Goal: Task Accomplishment & Management: Manage account settings

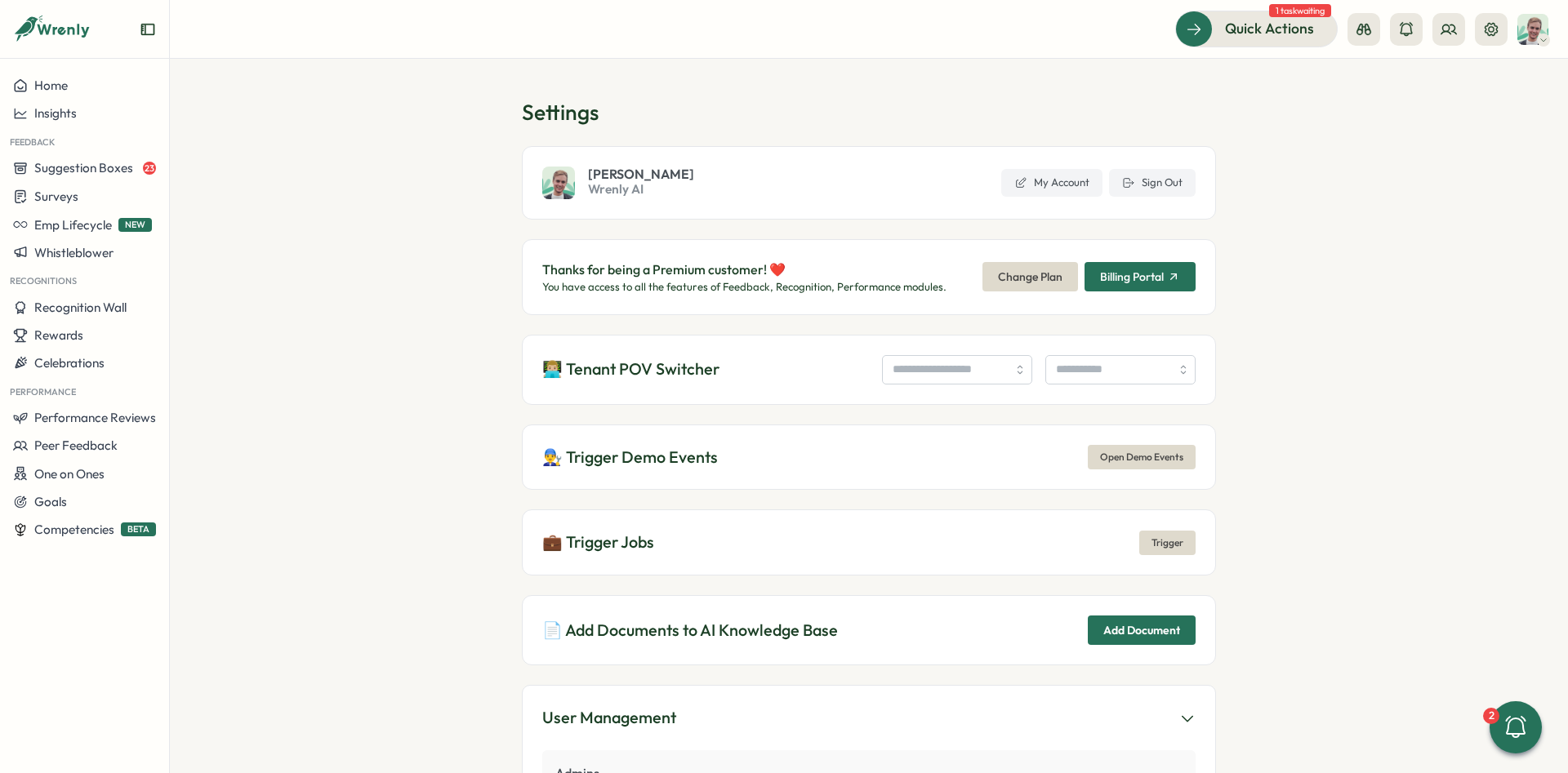
click at [1490, 31] on icon at bounding box center [1492, 29] width 13 height 13
click at [1444, 308] on section "Settings Matt Brooks Wrenly AI My Account Sign Out Thanks for being a Premium c…" at bounding box center [869, 416] width 1398 height 714
click at [376, 170] on section "Settings Matt Brooks Wrenly AI My Account Sign Out Thanks for being a Premium c…" at bounding box center [869, 416] width 1398 height 714
click at [370, 168] on section "Settings Matt Brooks Wrenly AI My Account Sign Out Thanks for being a Premium c…" at bounding box center [869, 416] width 1398 height 714
click at [418, 236] on section "Settings Matt Brooks Wrenly AI My Account Sign Out Thanks for being a Premium c…" at bounding box center [869, 416] width 1398 height 714
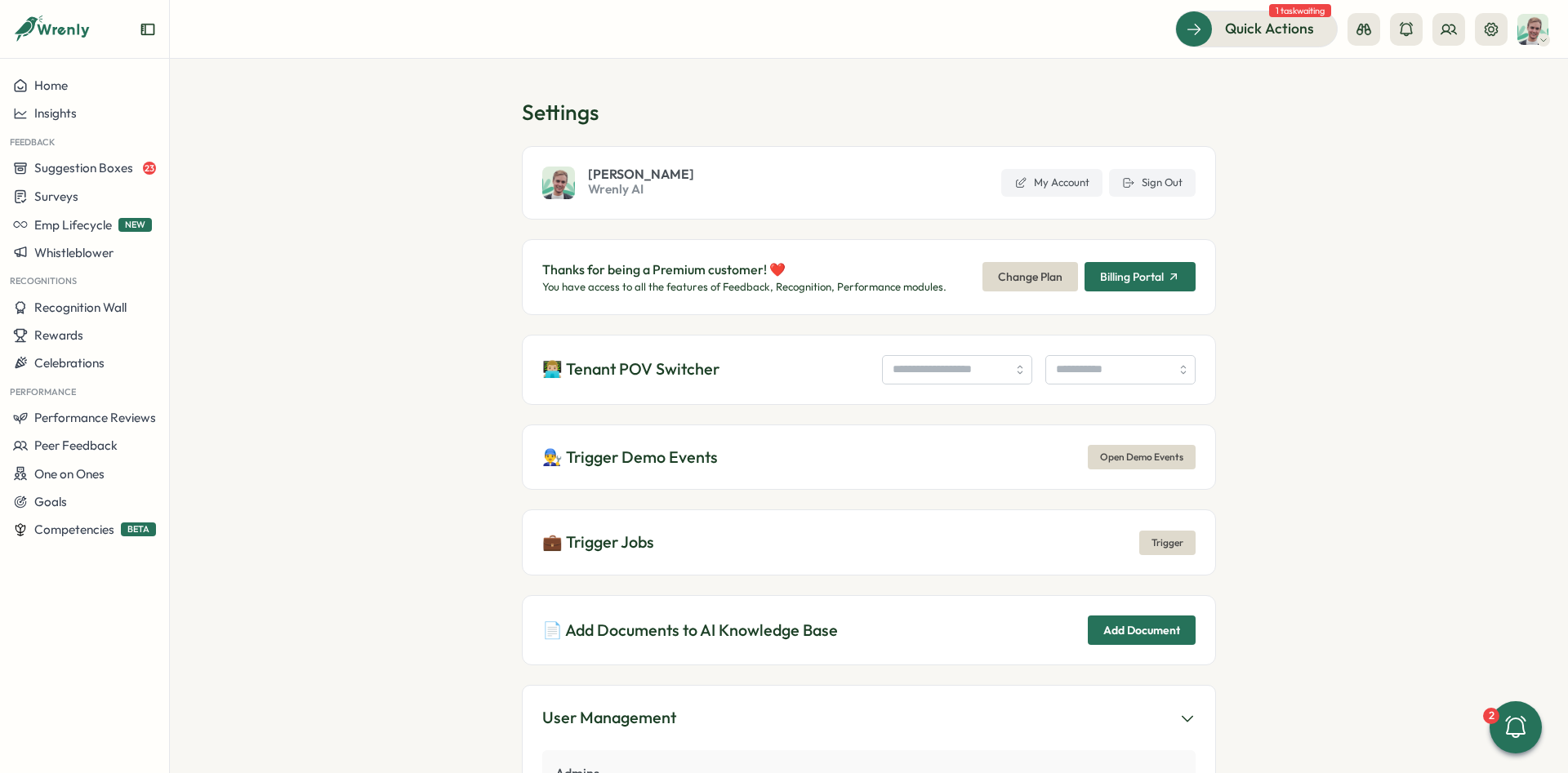
click at [310, 416] on section "Settings Matt Brooks Wrenly AI My Account Sign Out Thanks for being a Premium c…" at bounding box center [869, 416] width 1398 height 714
click at [87, 86] on div "Home" at bounding box center [85, 86] width 143 height 15
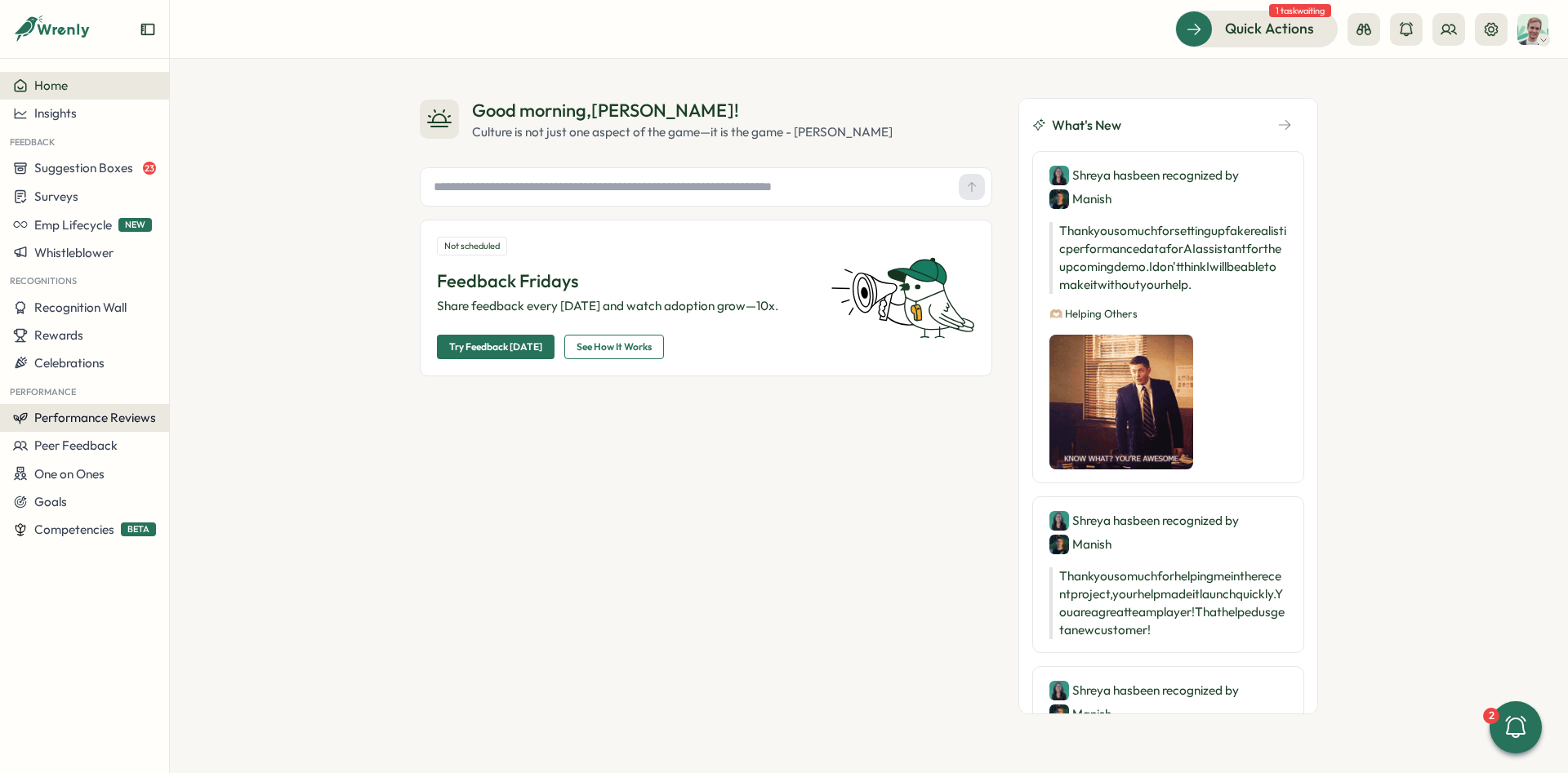
click at [122, 430] on button "Performance Reviews" at bounding box center [85, 417] width 169 height 27
click at [225, 445] on div "Create New Review" at bounding box center [245, 450] width 109 height 18
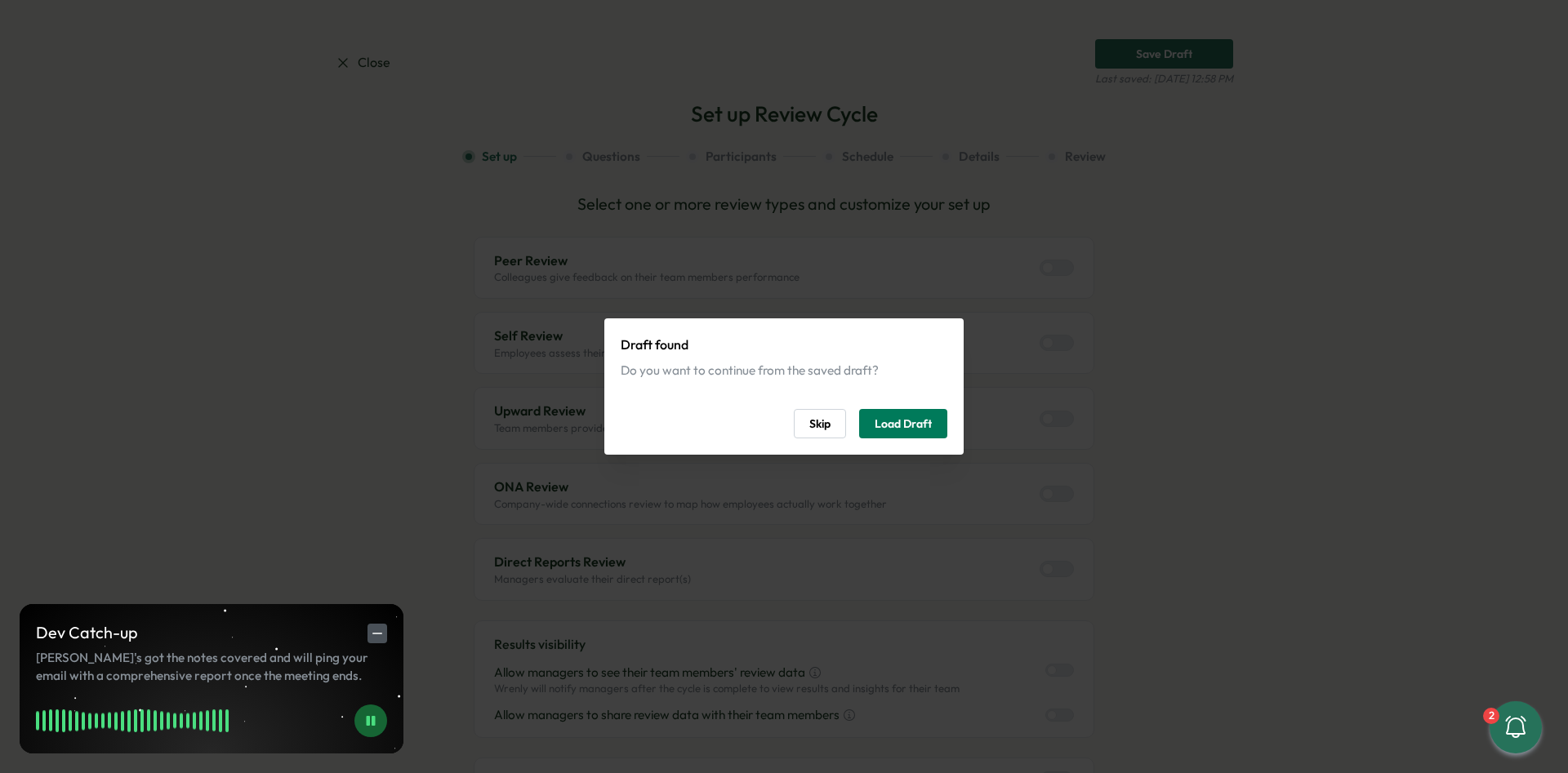
click at [385, 630] on button "button" at bounding box center [377, 634] width 20 height 20
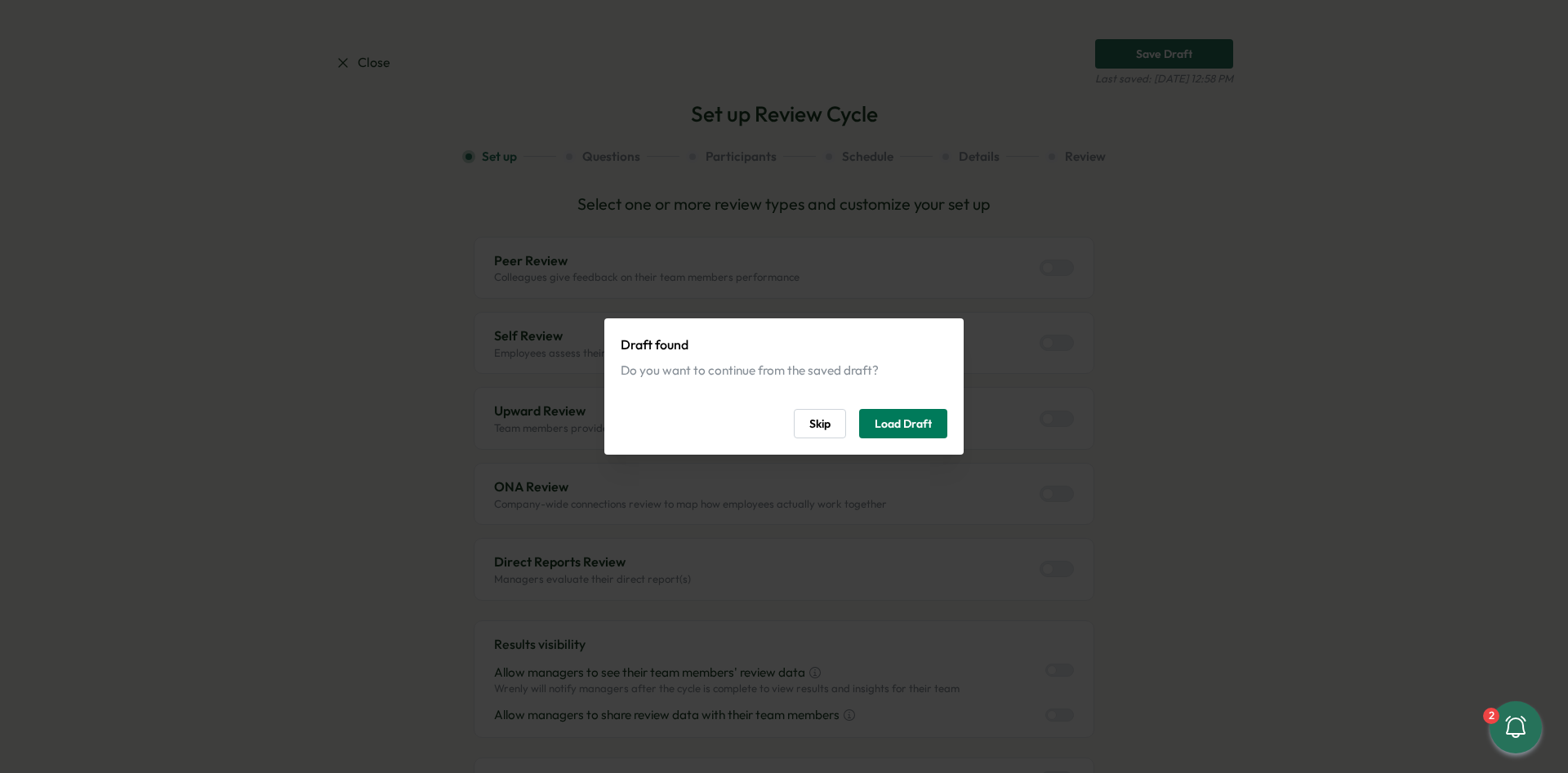
drag, startPoint x: 830, startPoint y: 431, endPoint x: 948, endPoint y: 311, distance: 168.3
click at [830, 431] on button "Skip" at bounding box center [820, 423] width 52 height 29
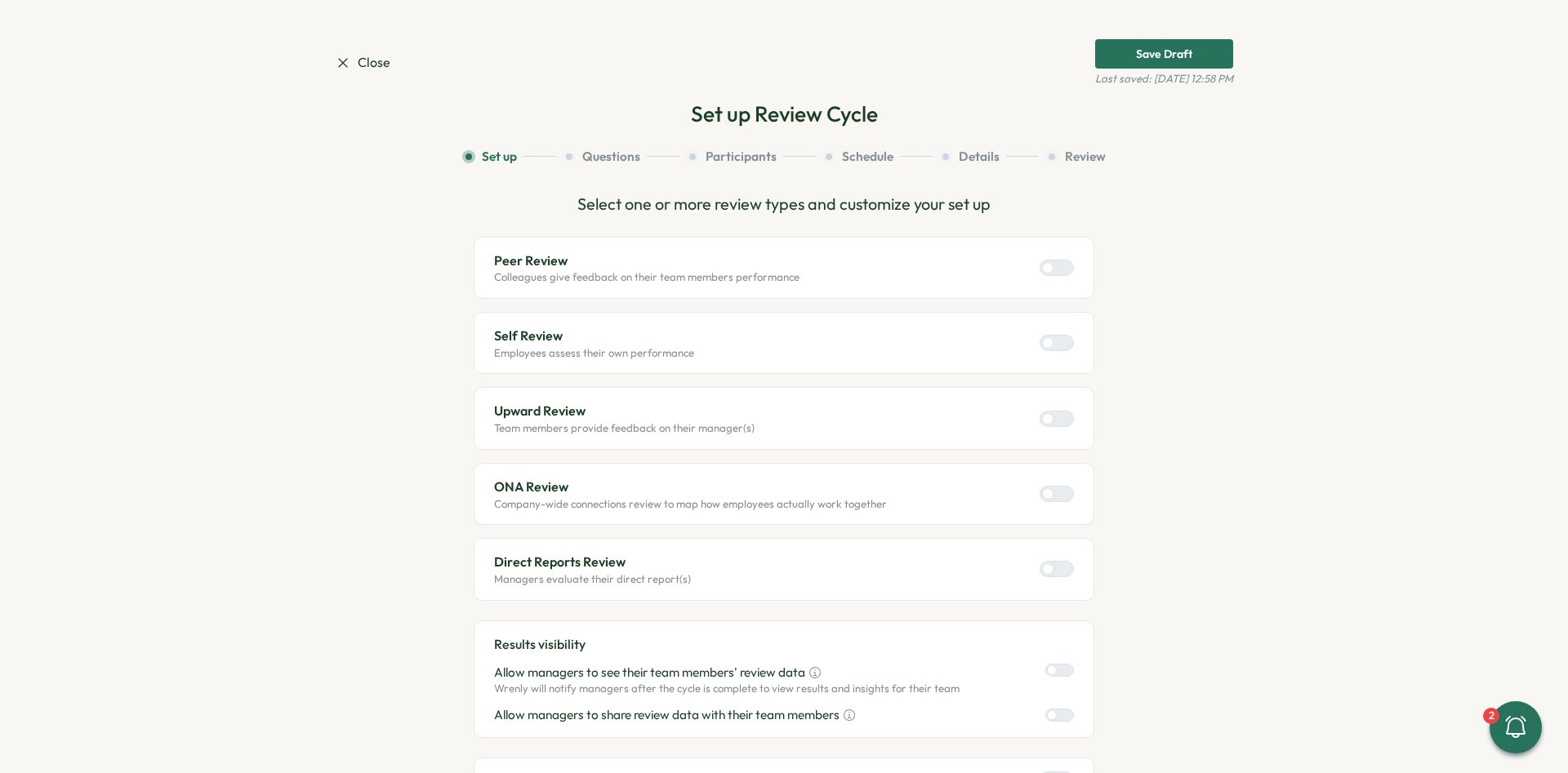
click at [1049, 353] on div "Self Review Employees assess their own performance" at bounding box center [784, 343] width 580 height 34
click at [1053, 339] on label at bounding box center [1056, 343] width 34 height 17
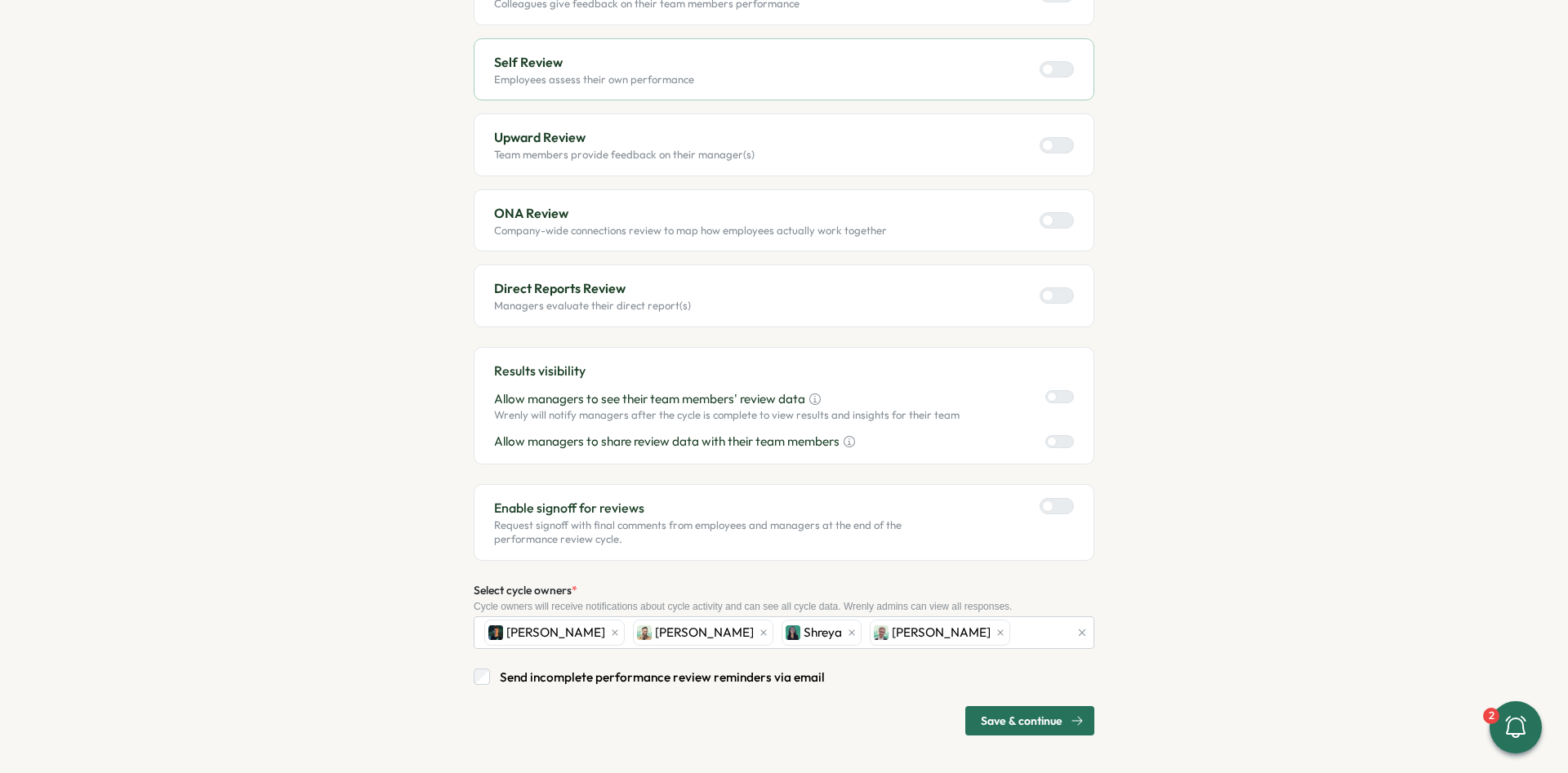
scroll to position [275, 0]
click at [1044, 713] on span "Save & continue" at bounding box center [1021, 719] width 81 height 27
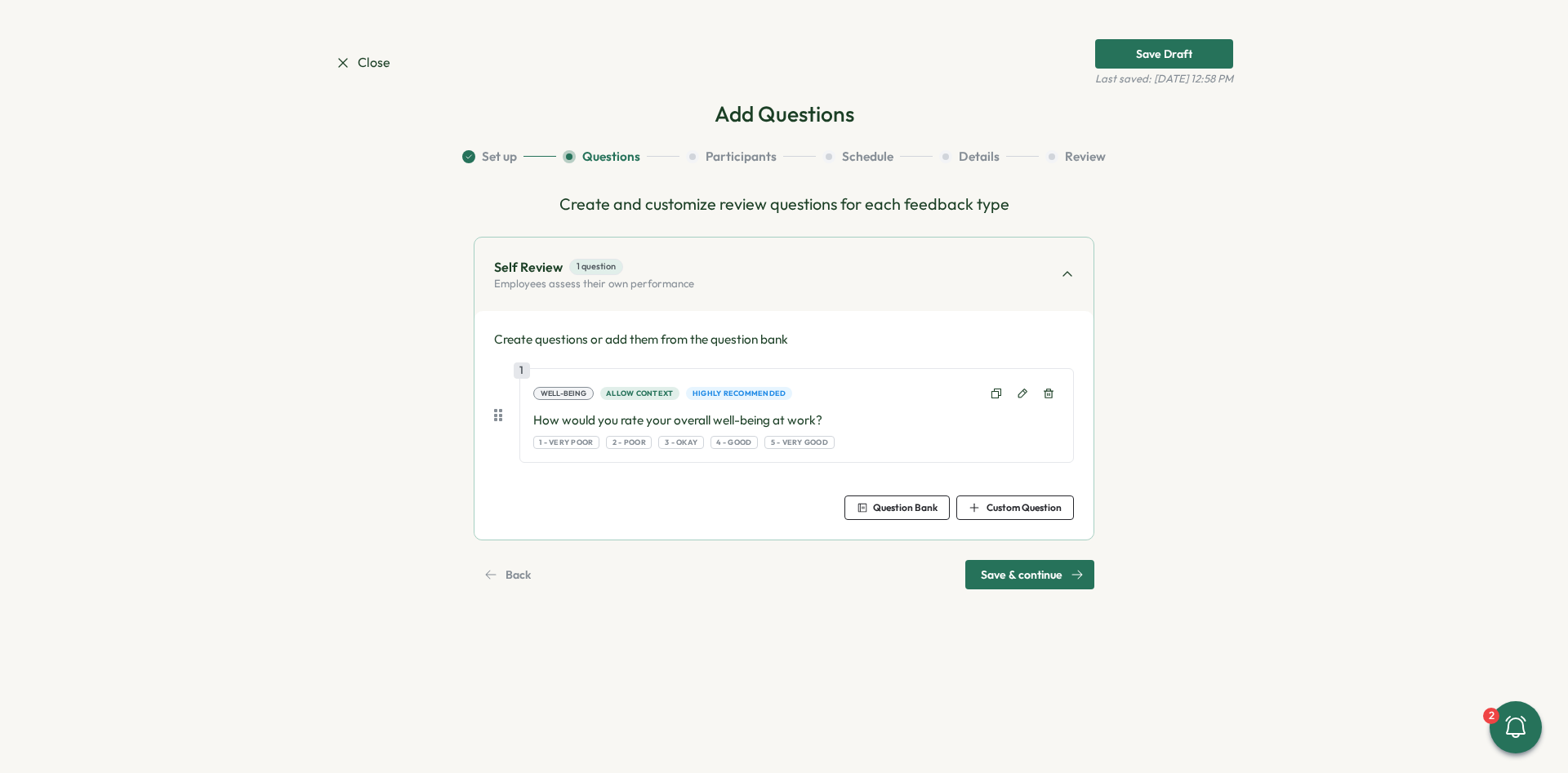
scroll to position [0, 0]
click at [1016, 572] on span "Save & continue" at bounding box center [1021, 574] width 81 height 27
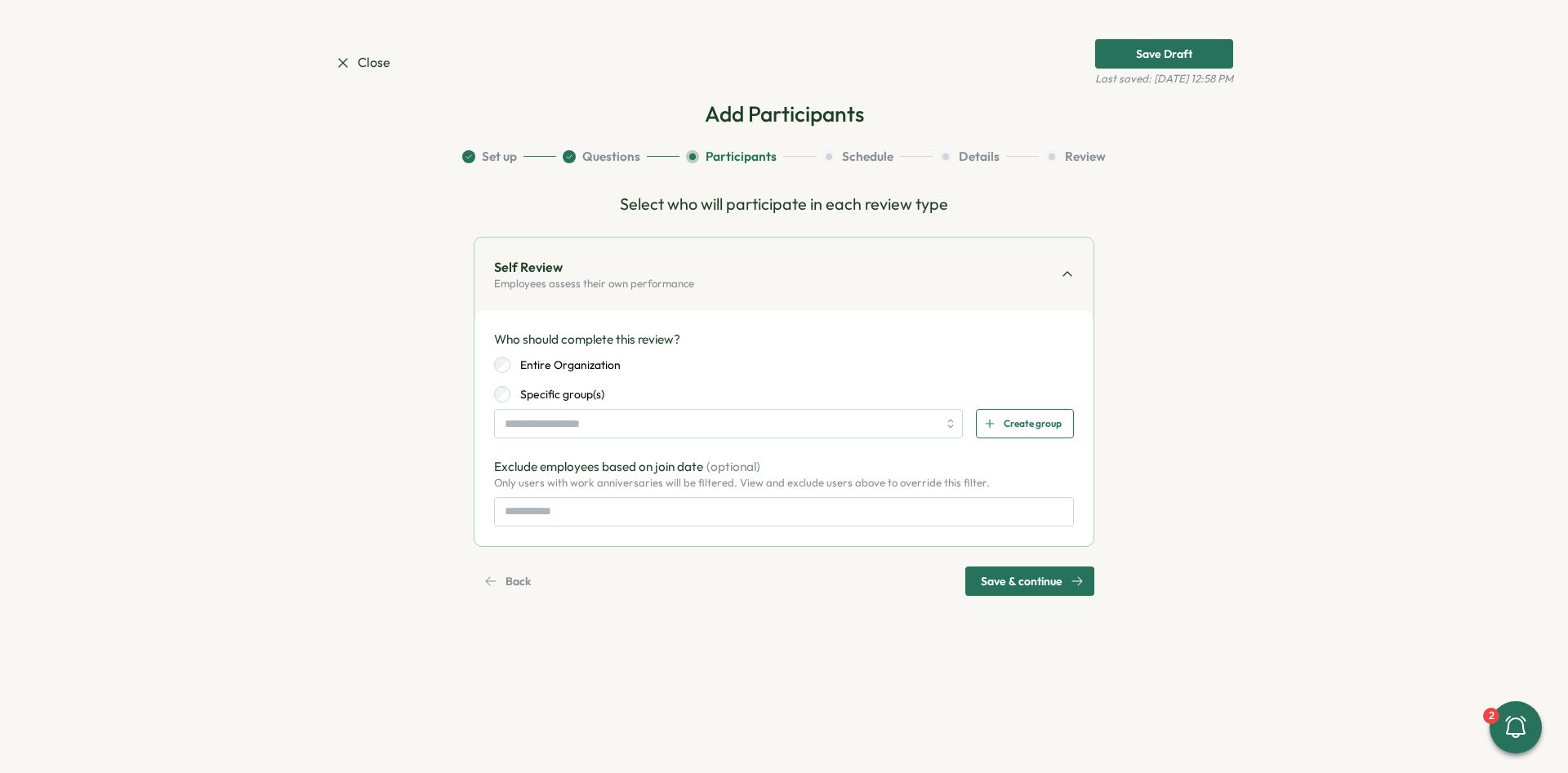
click at [1038, 430] on span "Create group" at bounding box center [1033, 423] width 58 height 27
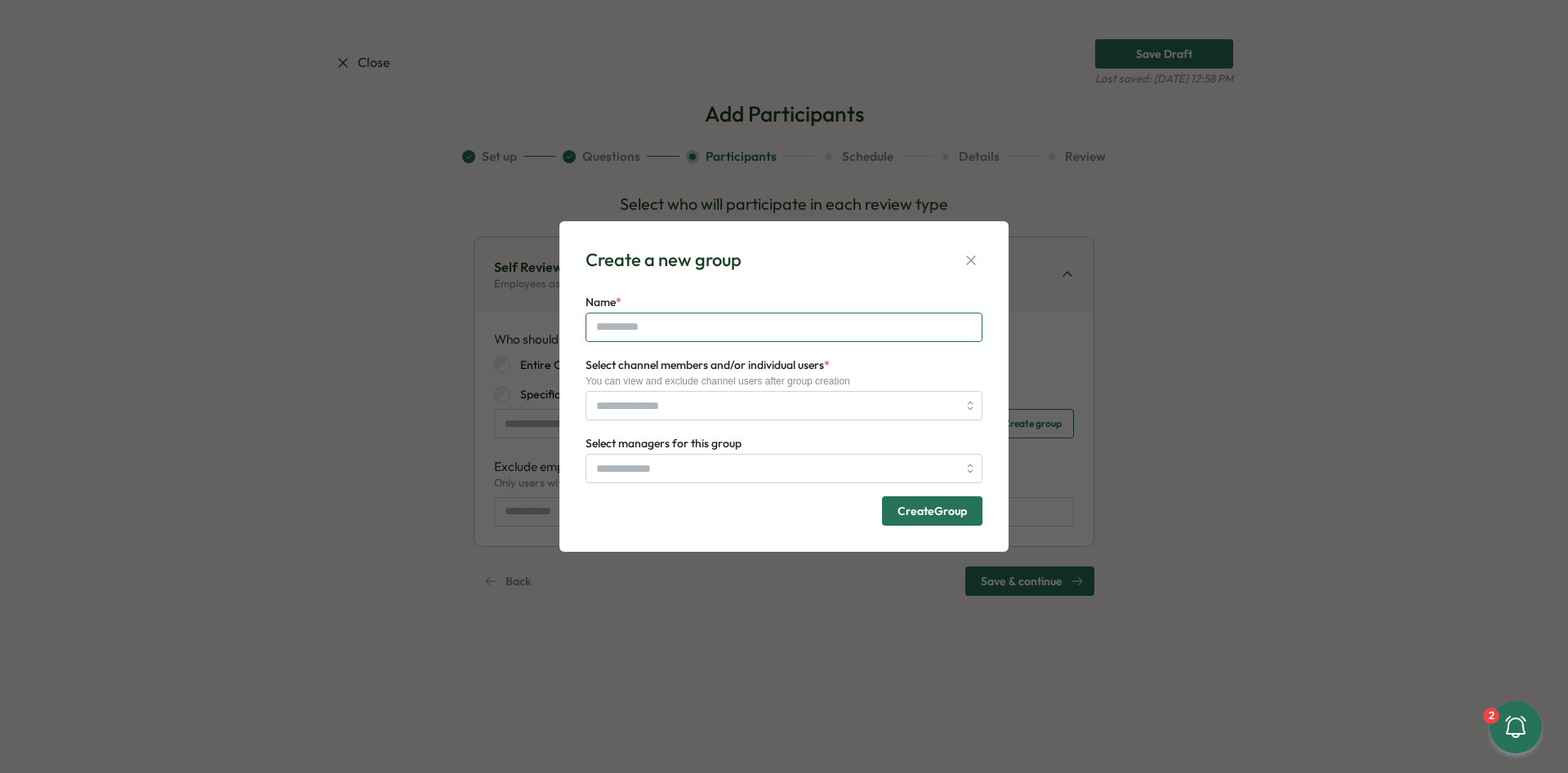
click at [671, 322] on input "Name *" at bounding box center [784, 327] width 397 height 29
type input "**********"
click at [704, 416] on input "Select channel members and/or individual users *" at bounding box center [777, 406] width 361 height 27
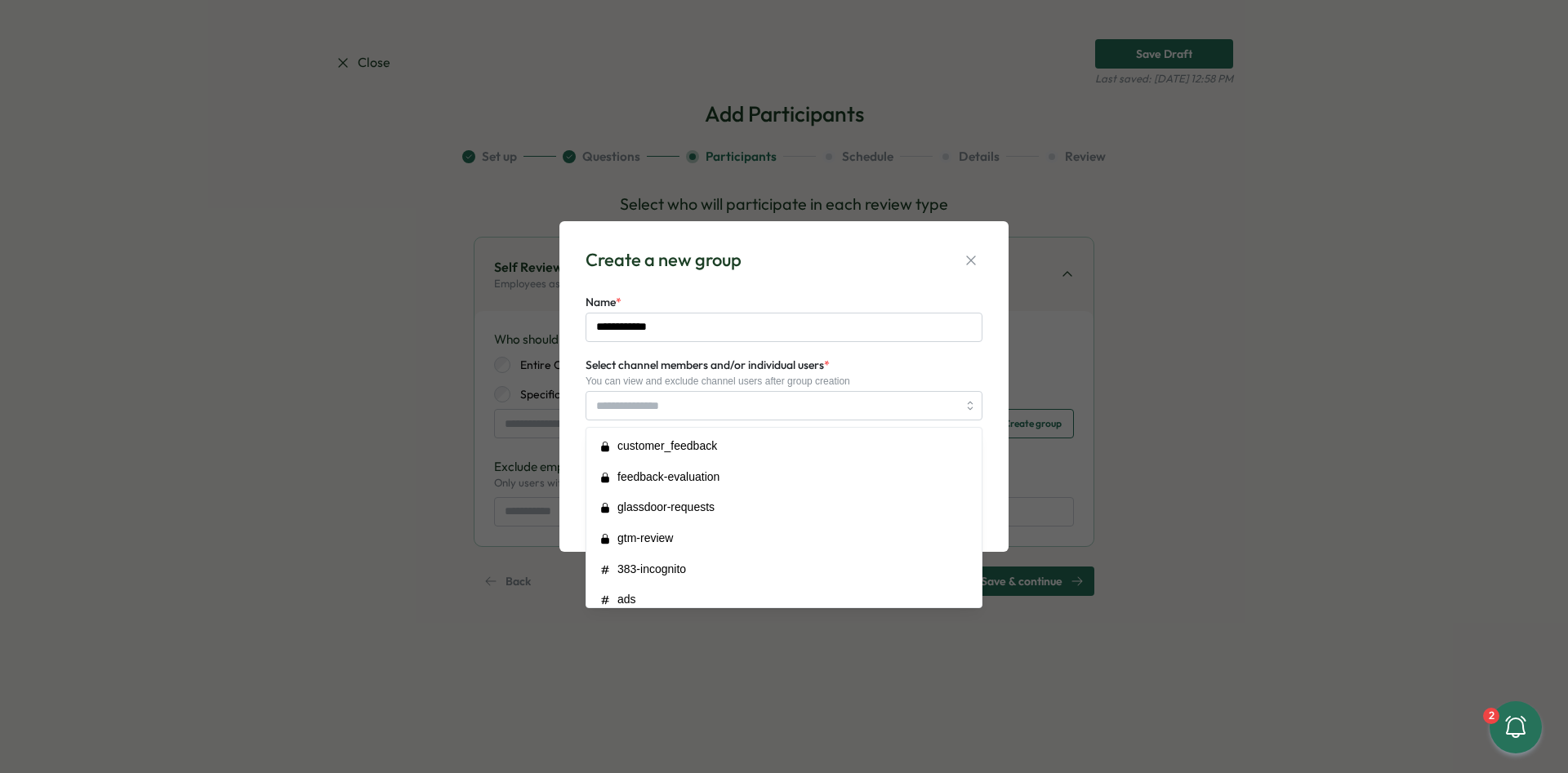
click at [698, 368] on label "Select channel members and/or individual users *" at bounding box center [708, 366] width 244 height 18
click at [698, 392] on input "Select channel members and/or individual users *" at bounding box center [777, 406] width 361 height 27
click at [699, 369] on label "Select channel members and/or individual users *" at bounding box center [708, 366] width 244 height 18
click at [699, 392] on input "Select channel members and/or individual users *" at bounding box center [777, 406] width 361 height 27
click at [888, 341] on form "**********" at bounding box center [784, 409] width 397 height 234
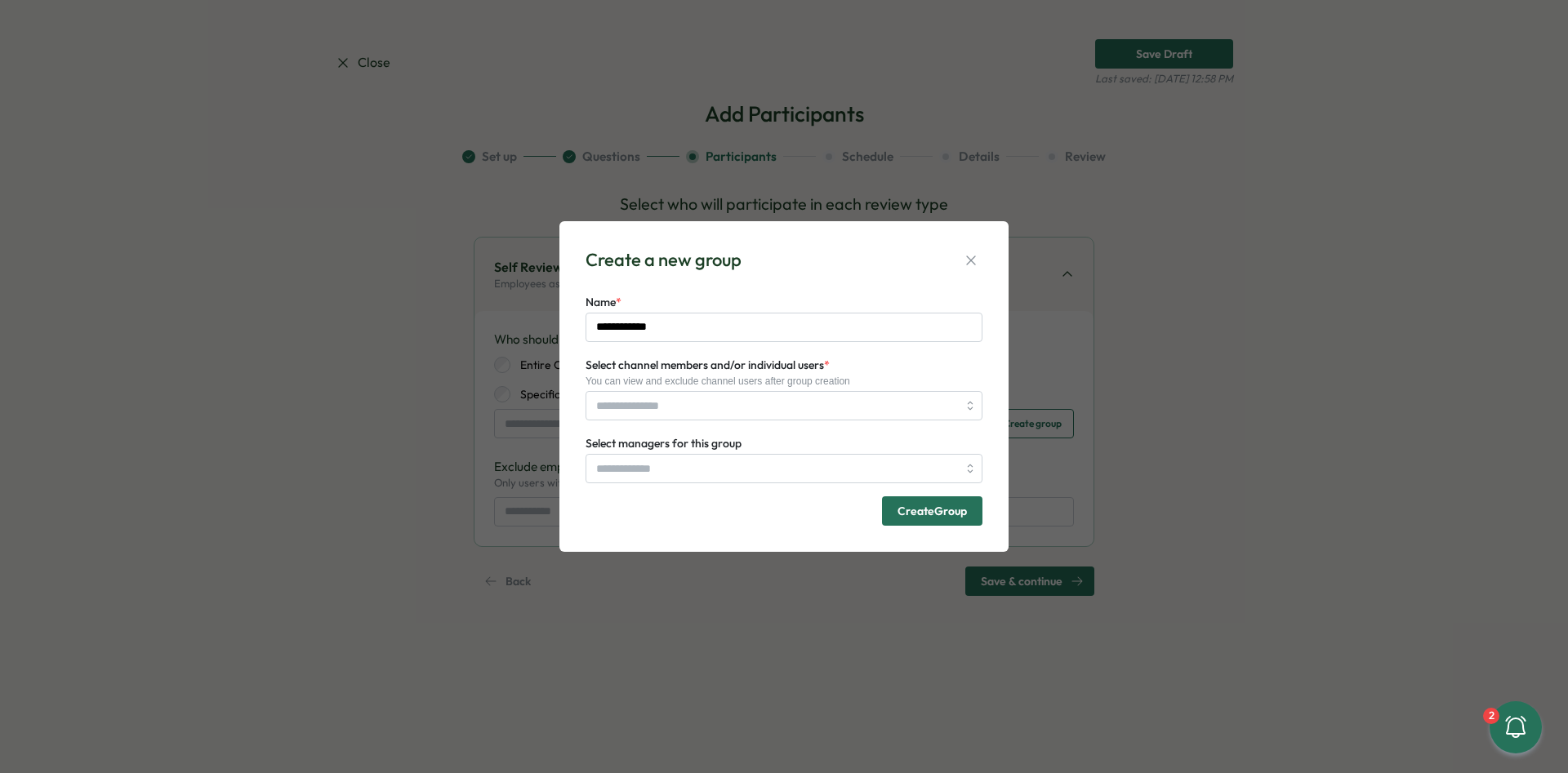
click at [835, 484] on form "**********" at bounding box center [784, 409] width 397 height 234
click at [829, 478] on input "Select managers for this group" at bounding box center [777, 468] width 361 height 27
type input "****"
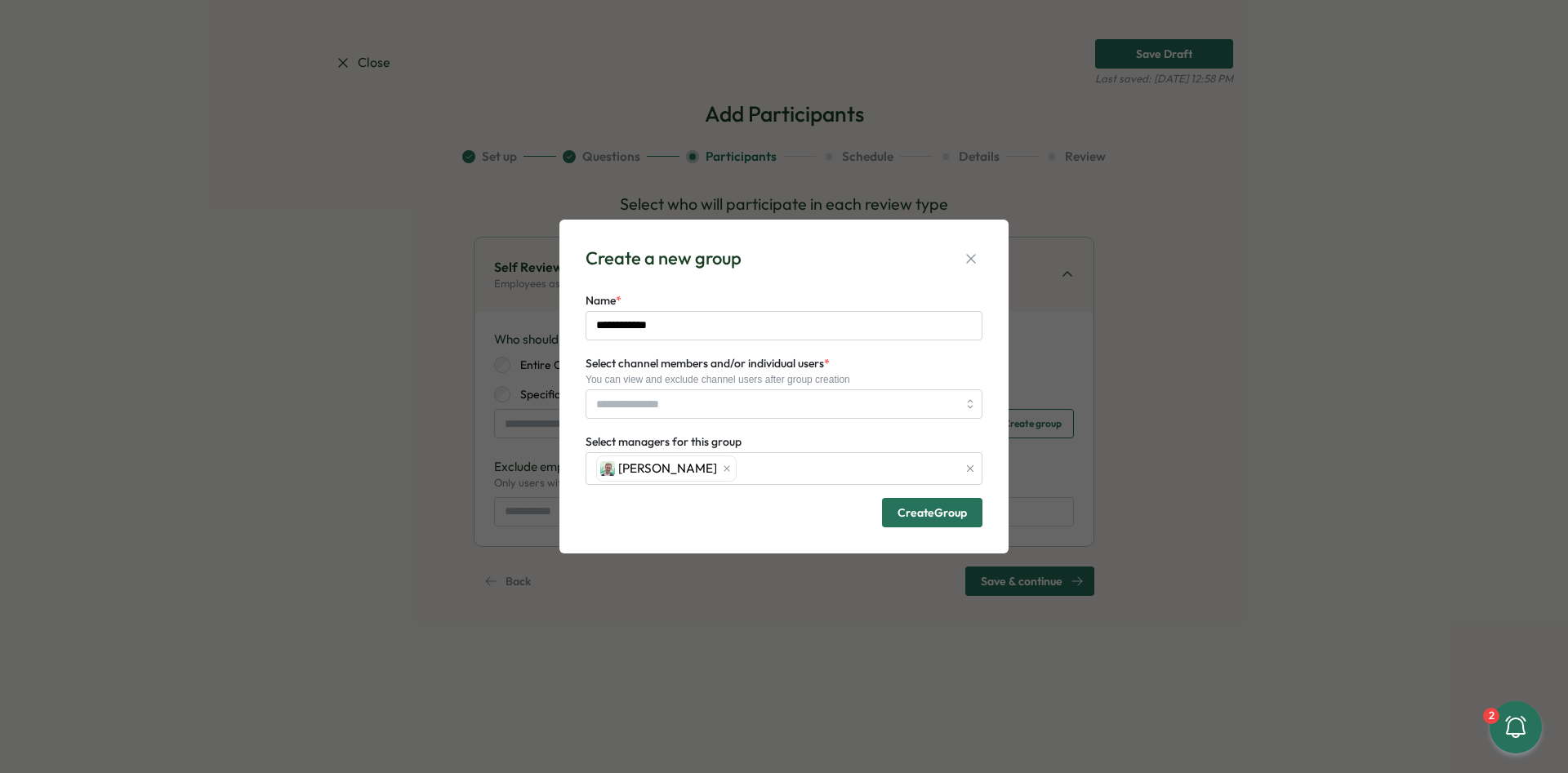
click at [922, 518] on span "Create Group" at bounding box center [933, 513] width 70 height 12
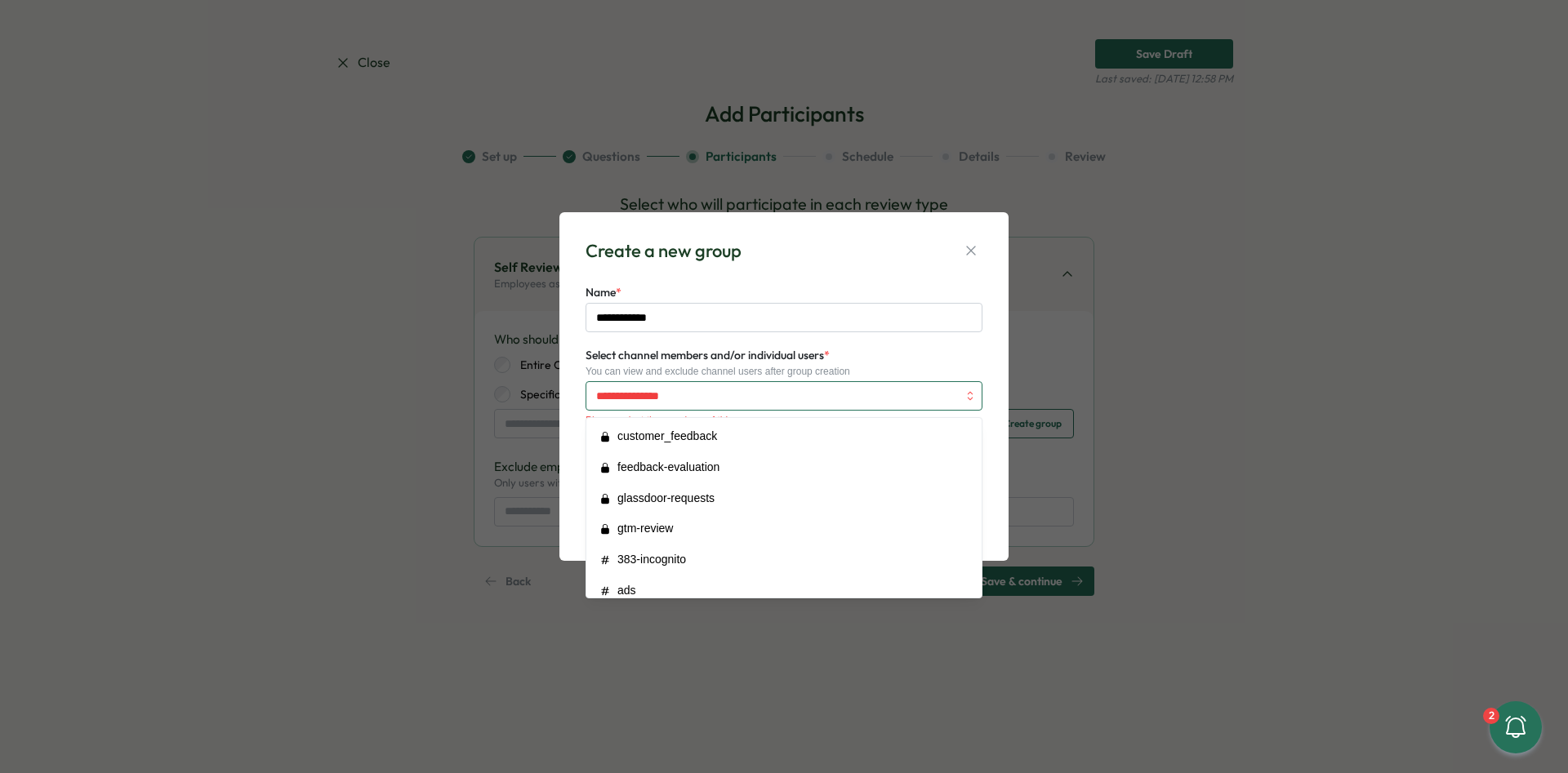
click at [749, 392] on input "Select channel members and/or individual users *" at bounding box center [777, 396] width 361 height 27
type input "***"
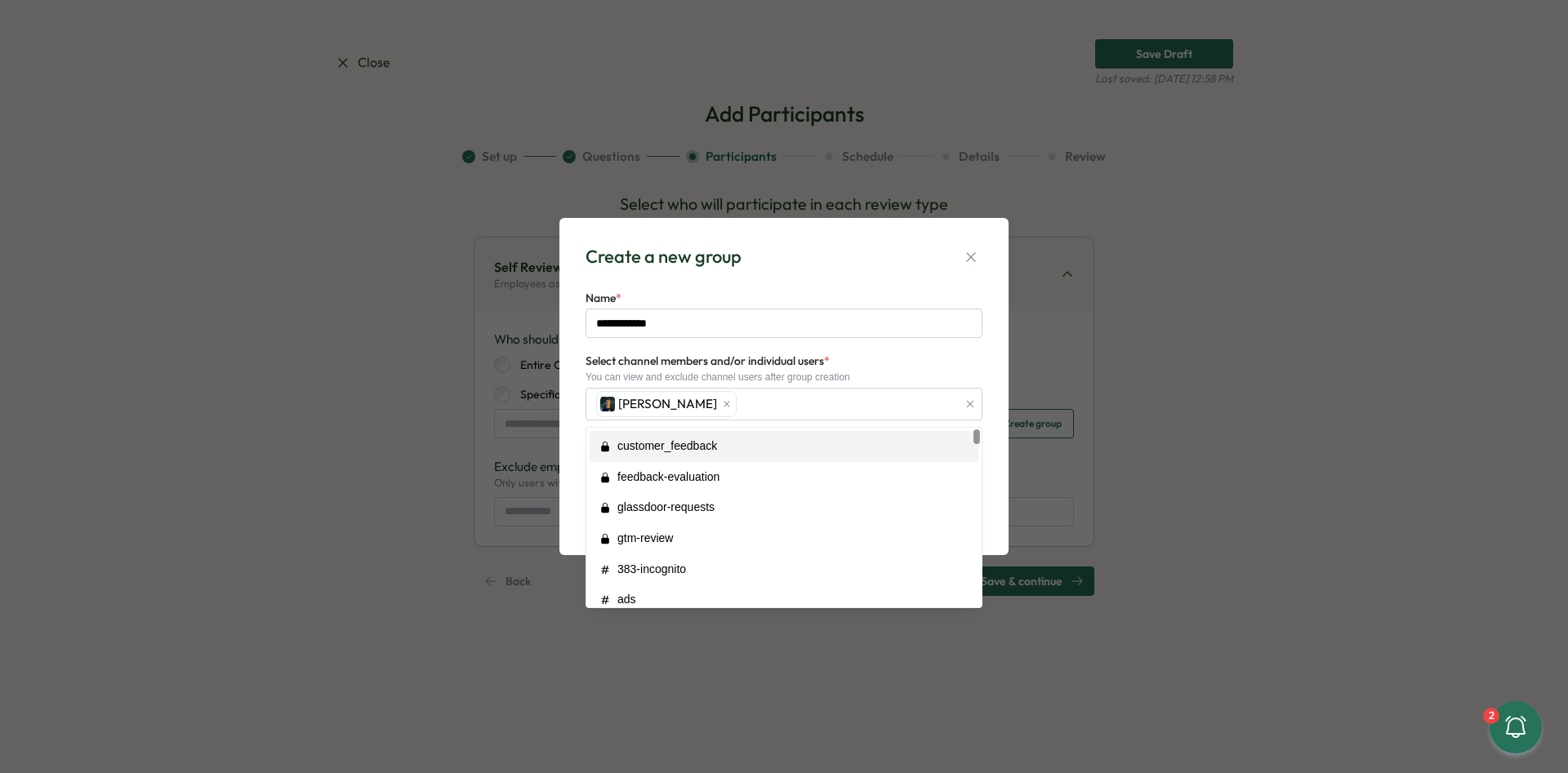
click at [906, 377] on div "You can view and exclude channel users after group creation" at bounding box center [784, 378] width 397 height 12
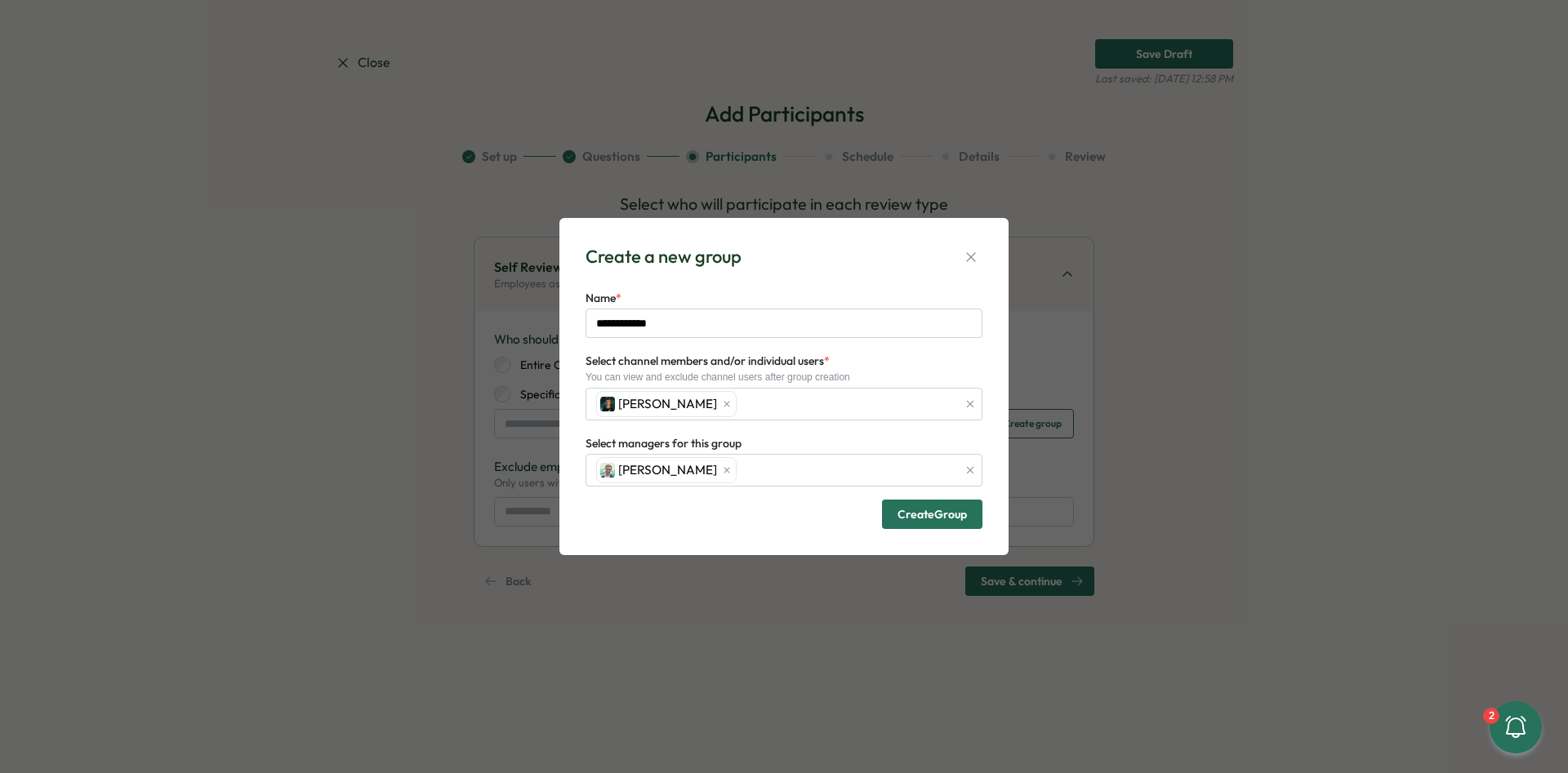
click at [956, 519] on span "Create Group" at bounding box center [933, 514] width 70 height 12
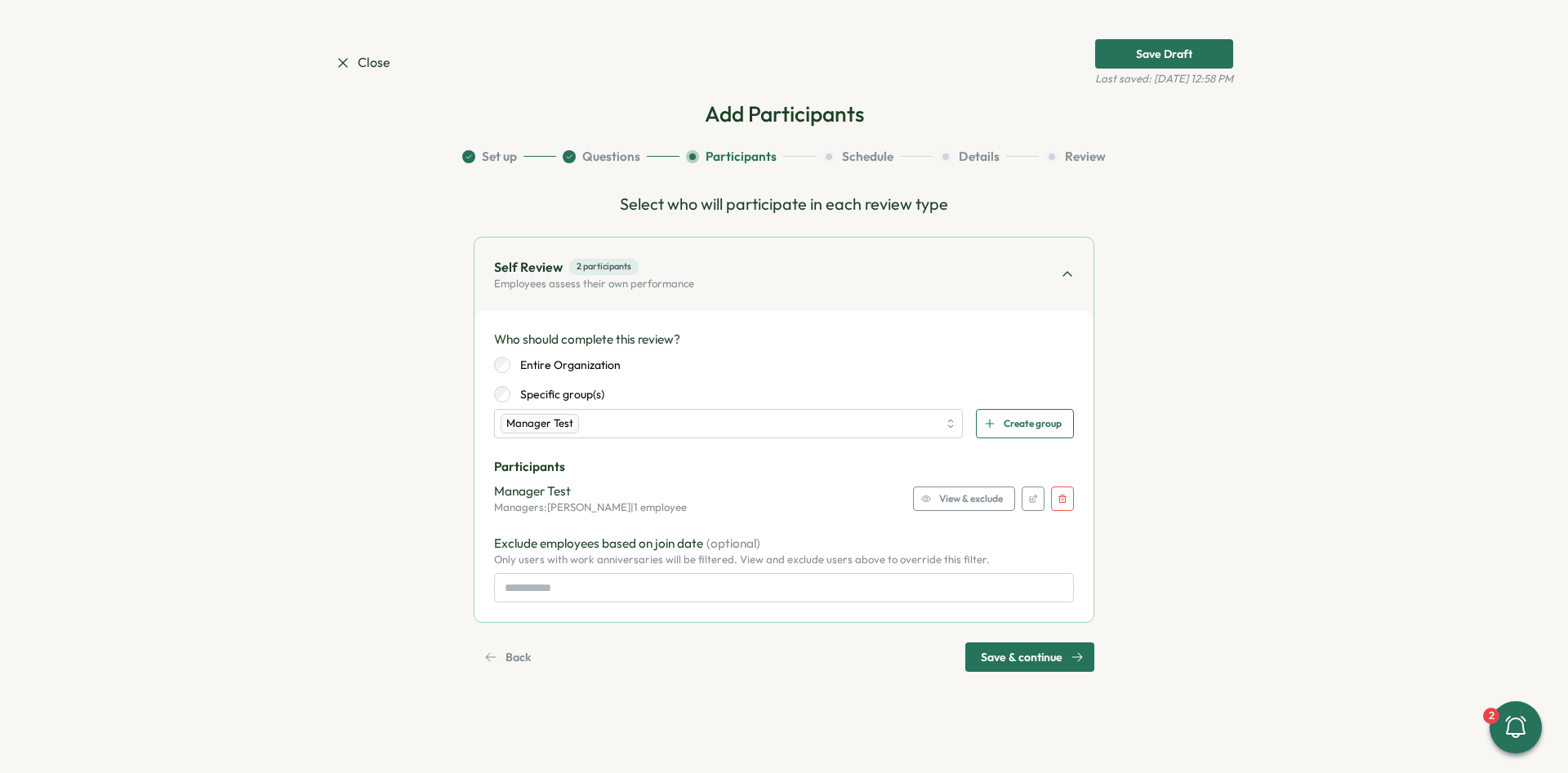
click at [986, 495] on span "View & exclude" at bounding box center [971, 499] width 64 height 23
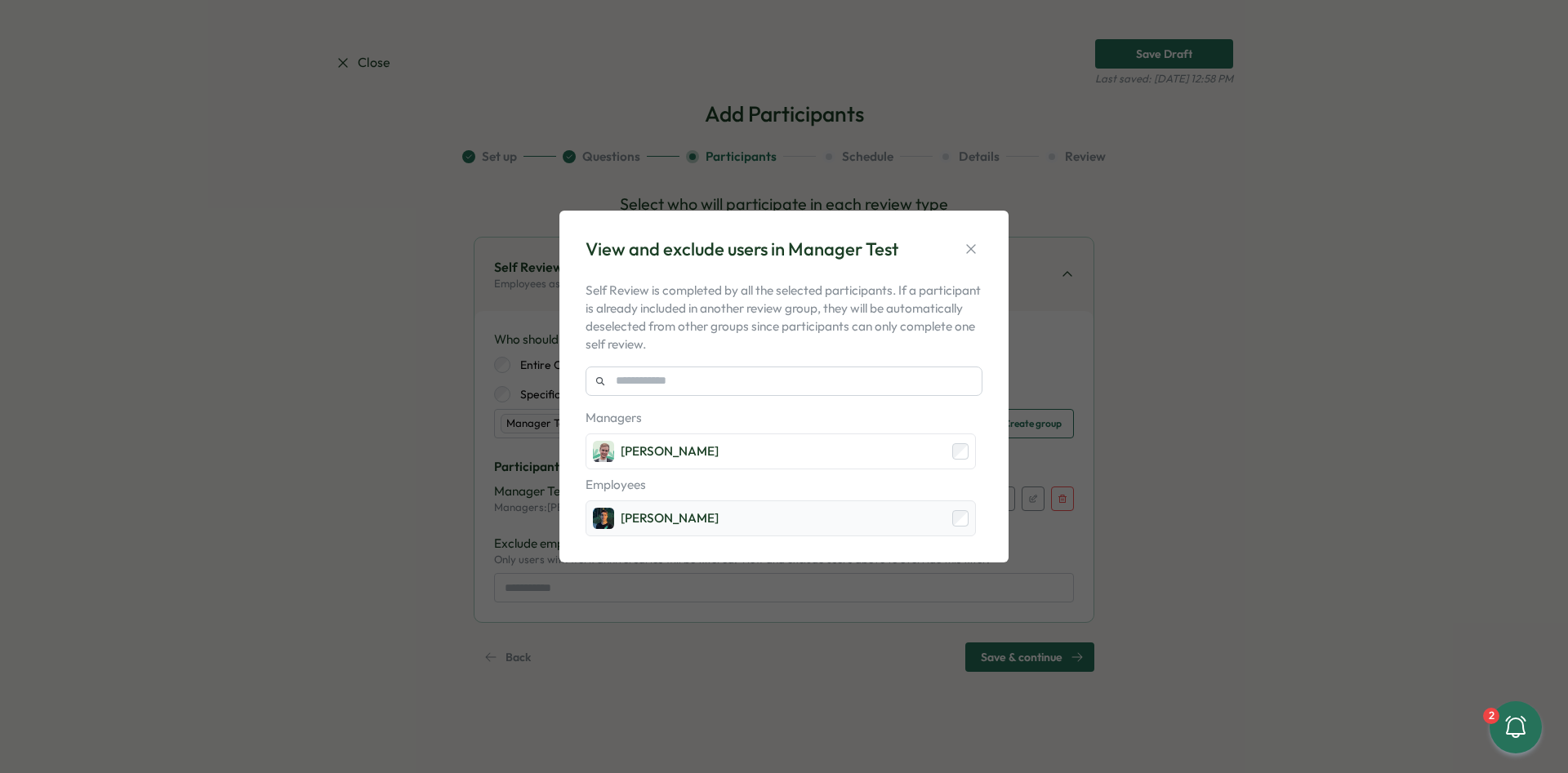
click at [954, 510] on div "[PERSON_NAME]" at bounding box center [781, 518] width 391 height 36
click at [933, 282] on p "Self Review is completed by all the selected participants. If a participant is …" at bounding box center [784, 318] width 397 height 72
click at [968, 248] on icon "button" at bounding box center [971, 249] width 17 height 17
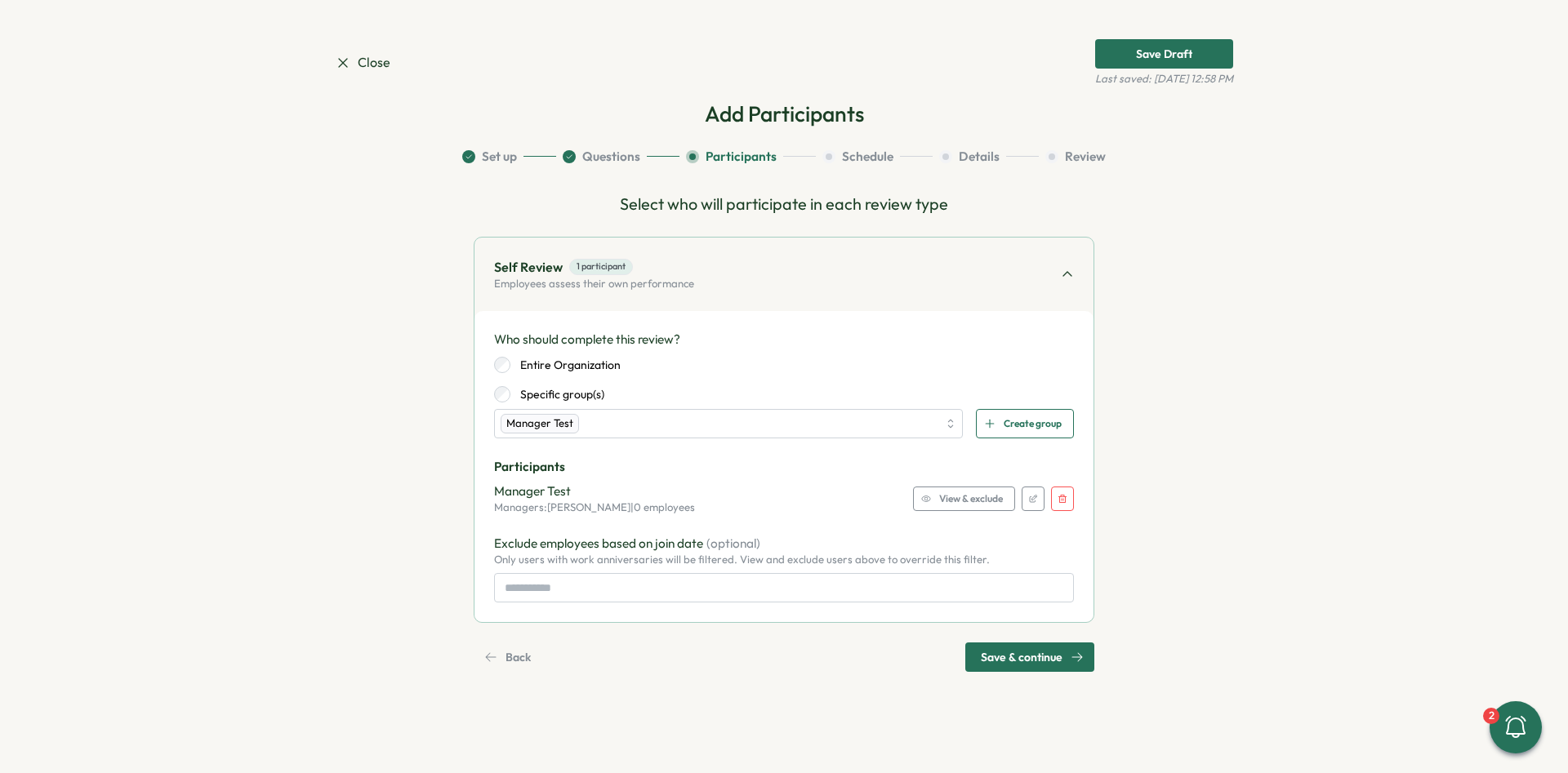
click at [774, 531] on div "Who should complete this review? Entire Organization Specific group(s) Manager …" at bounding box center [784, 467] width 580 height 272
drag, startPoint x: 688, startPoint y: 508, endPoint x: 617, endPoint y: 508, distance: 71.0
click at [617, 508] on div "Manager Test Managers: [PERSON_NAME] | 0 employees View & exclude" at bounding box center [784, 498] width 580 height 32
click at [874, 532] on div "Who should complete this review? Entire Organization Specific group(s) Manager …" at bounding box center [784, 467] width 580 height 272
click at [1011, 654] on span "Save & continue" at bounding box center [1021, 657] width 81 height 27
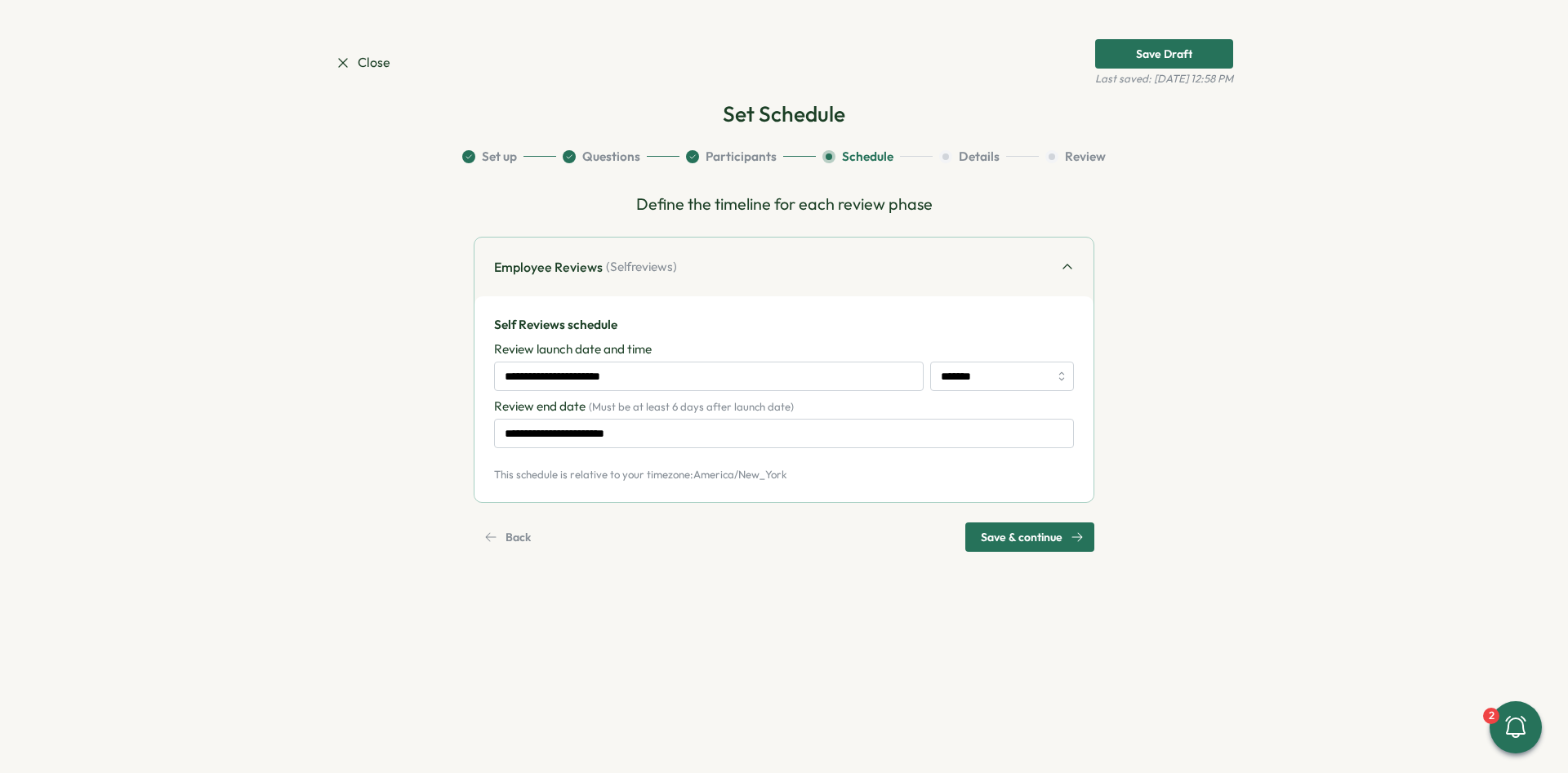
click at [1022, 531] on span "Save & continue" at bounding box center [1021, 537] width 81 height 27
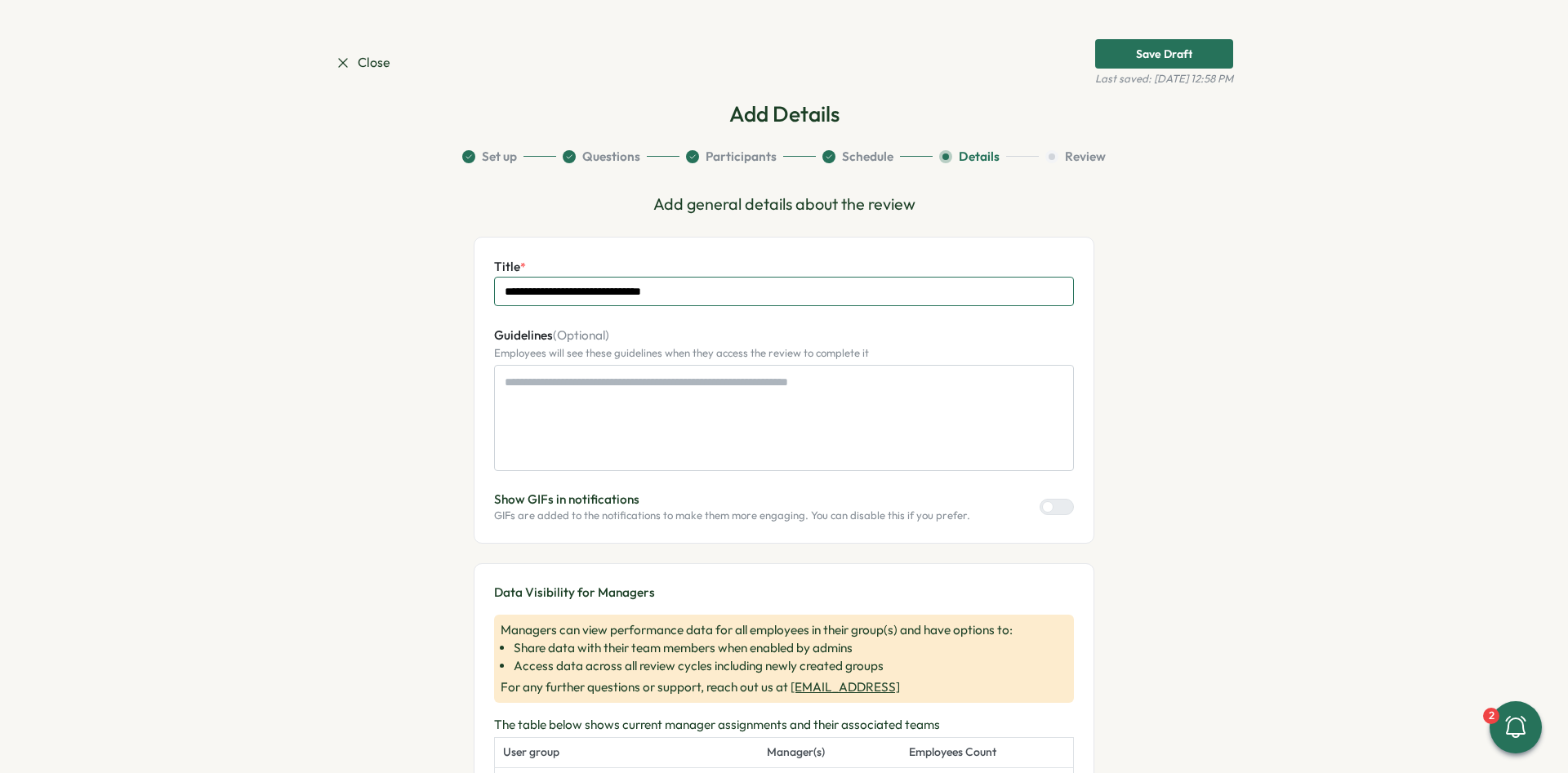
click at [803, 296] on input "**********" at bounding box center [784, 291] width 580 height 29
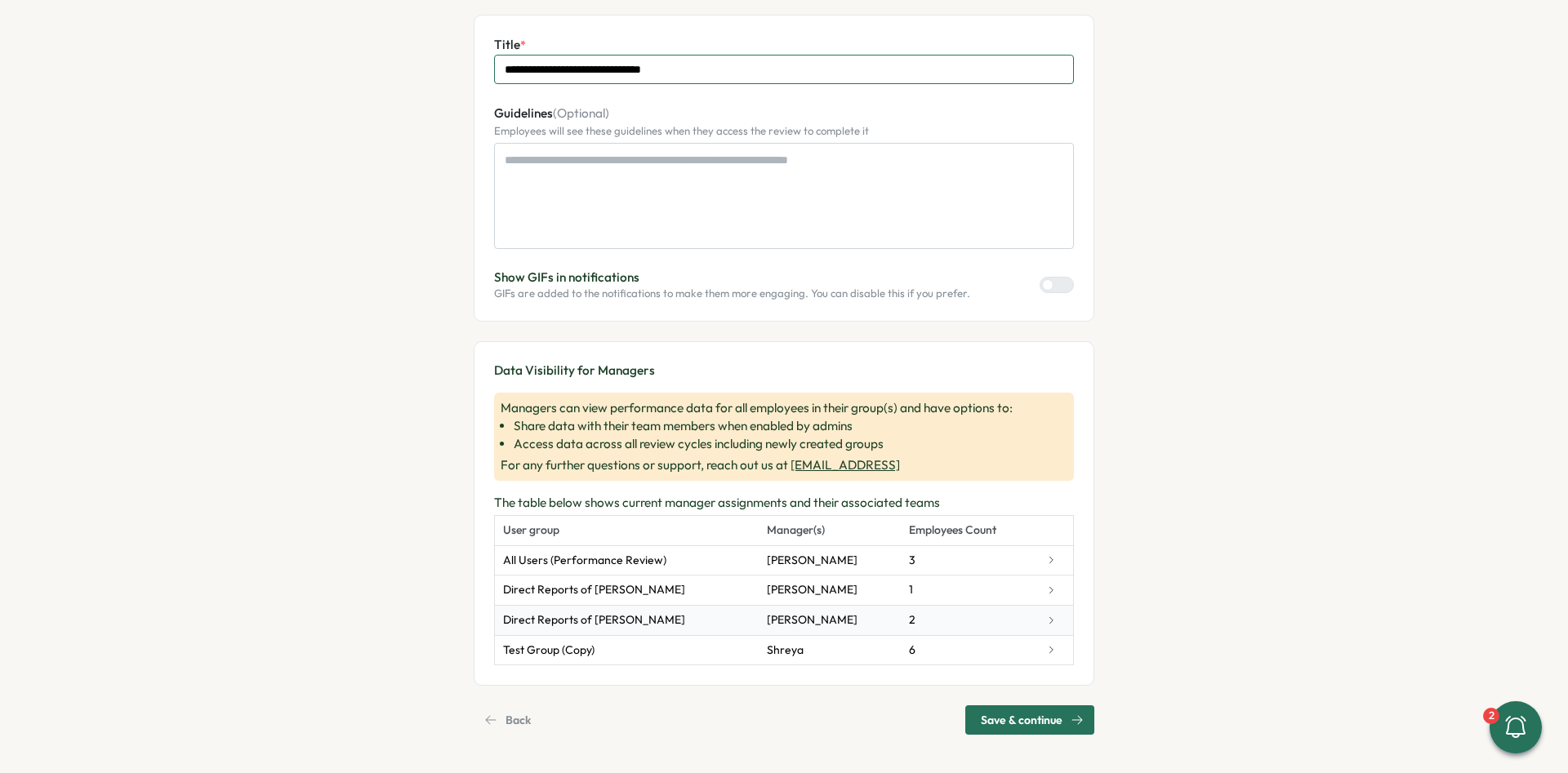
scroll to position [223, 0]
click at [1051, 690] on div "**********" at bounding box center [784, 352] width 621 height 765
click at [1056, 700] on div "**********" at bounding box center [784, 352] width 621 height 765
click at [1061, 715] on span "Save & continue" at bounding box center [1021, 719] width 81 height 27
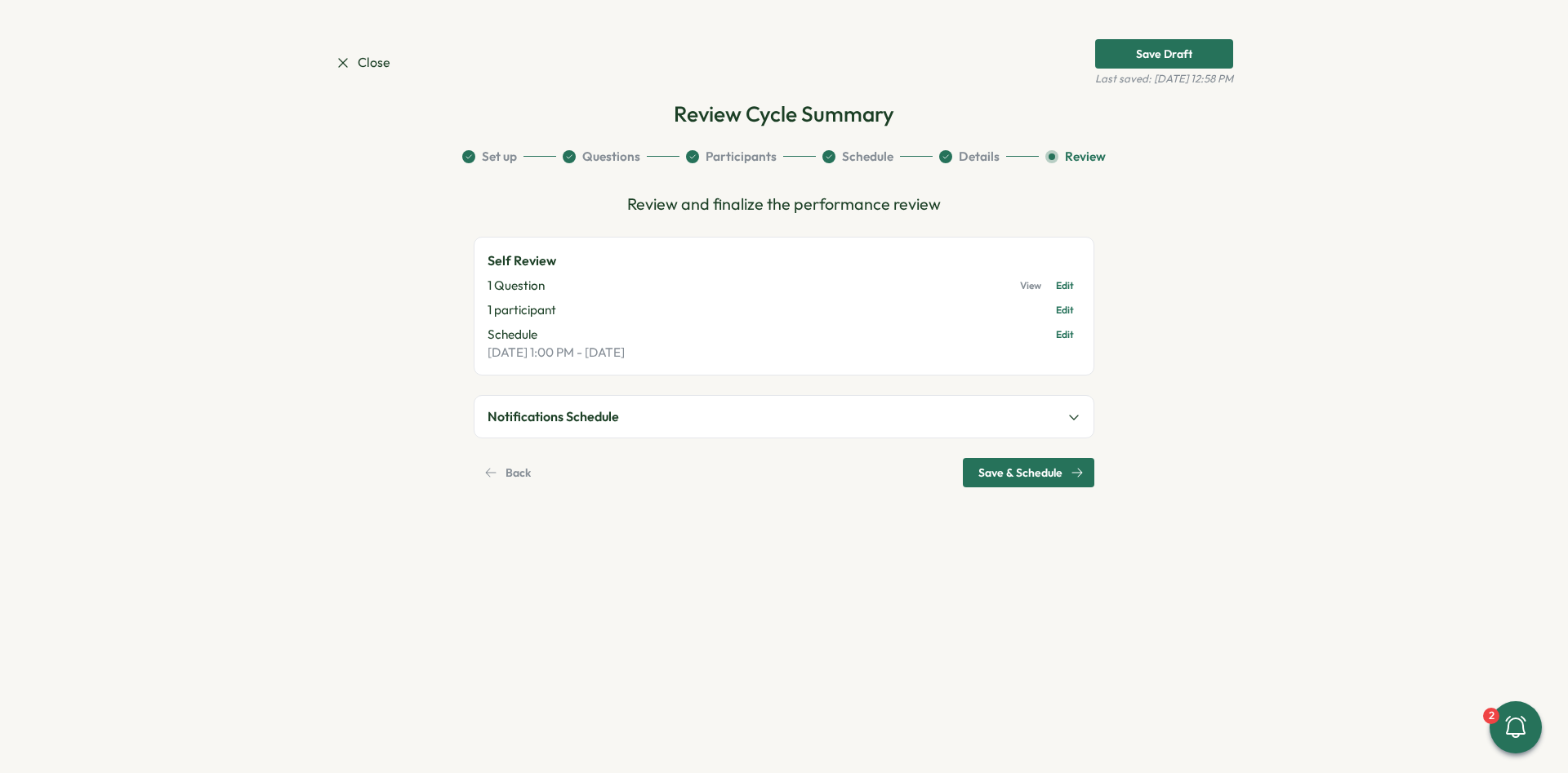
click at [519, 470] on span "Back" at bounding box center [518, 472] width 26 height 27
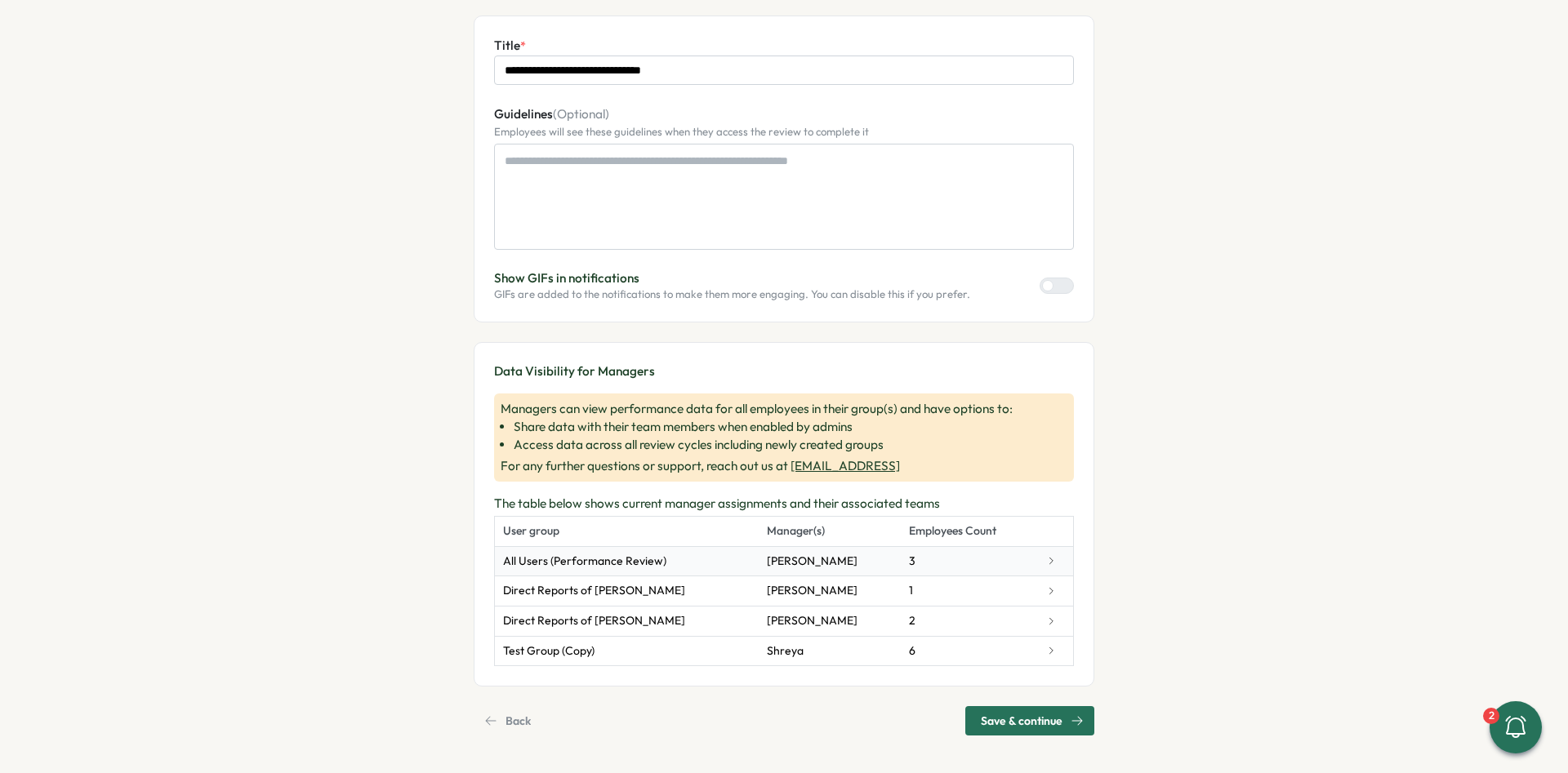
scroll to position [223, 0]
click at [998, 707] on span "Save & continue" at bounding box center [1021, 719] width 81 height 27
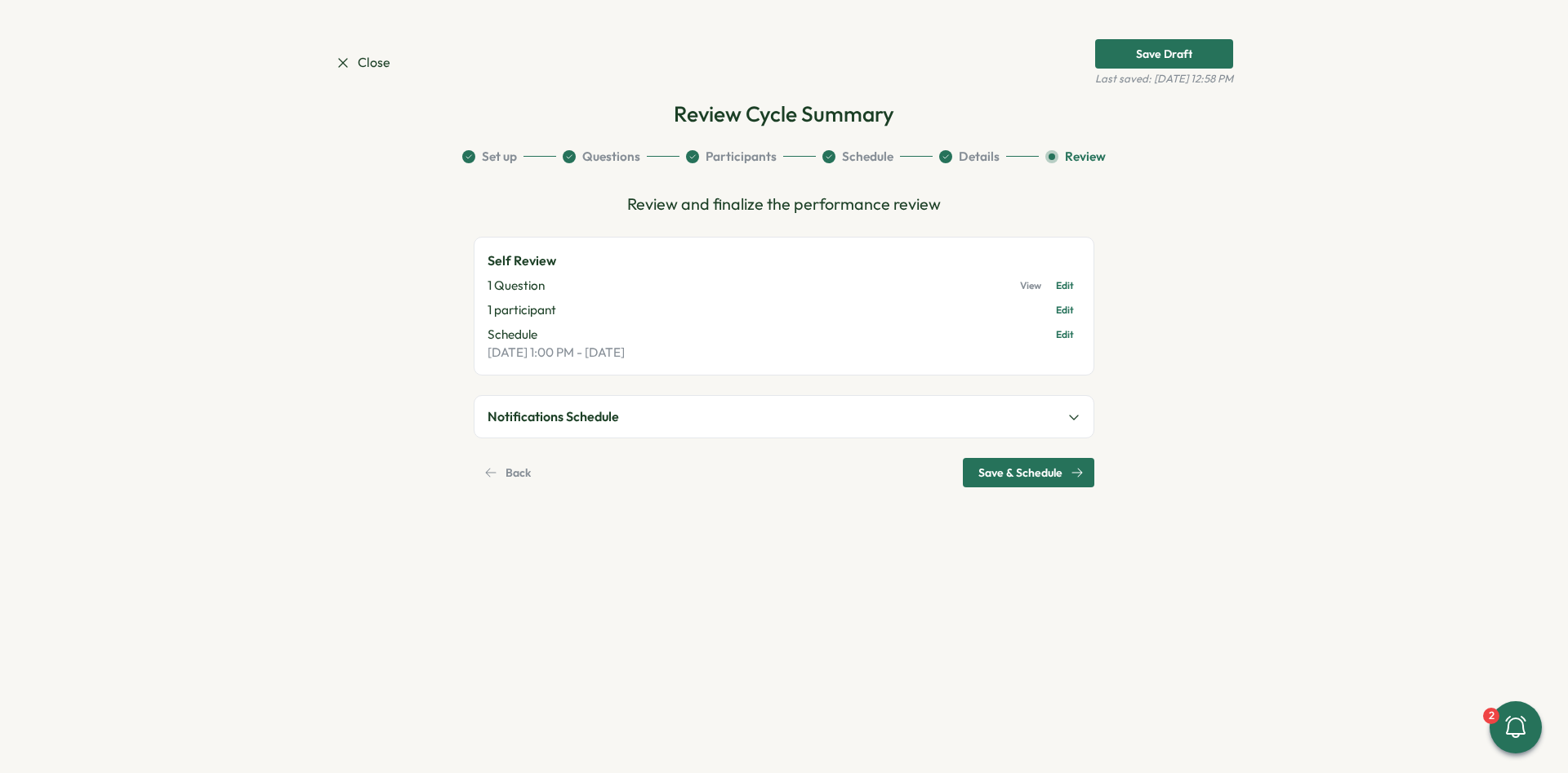
click at [1016, 426] on button "Notifications Schedule" at bounding box center [784, 416] width 619 height 41
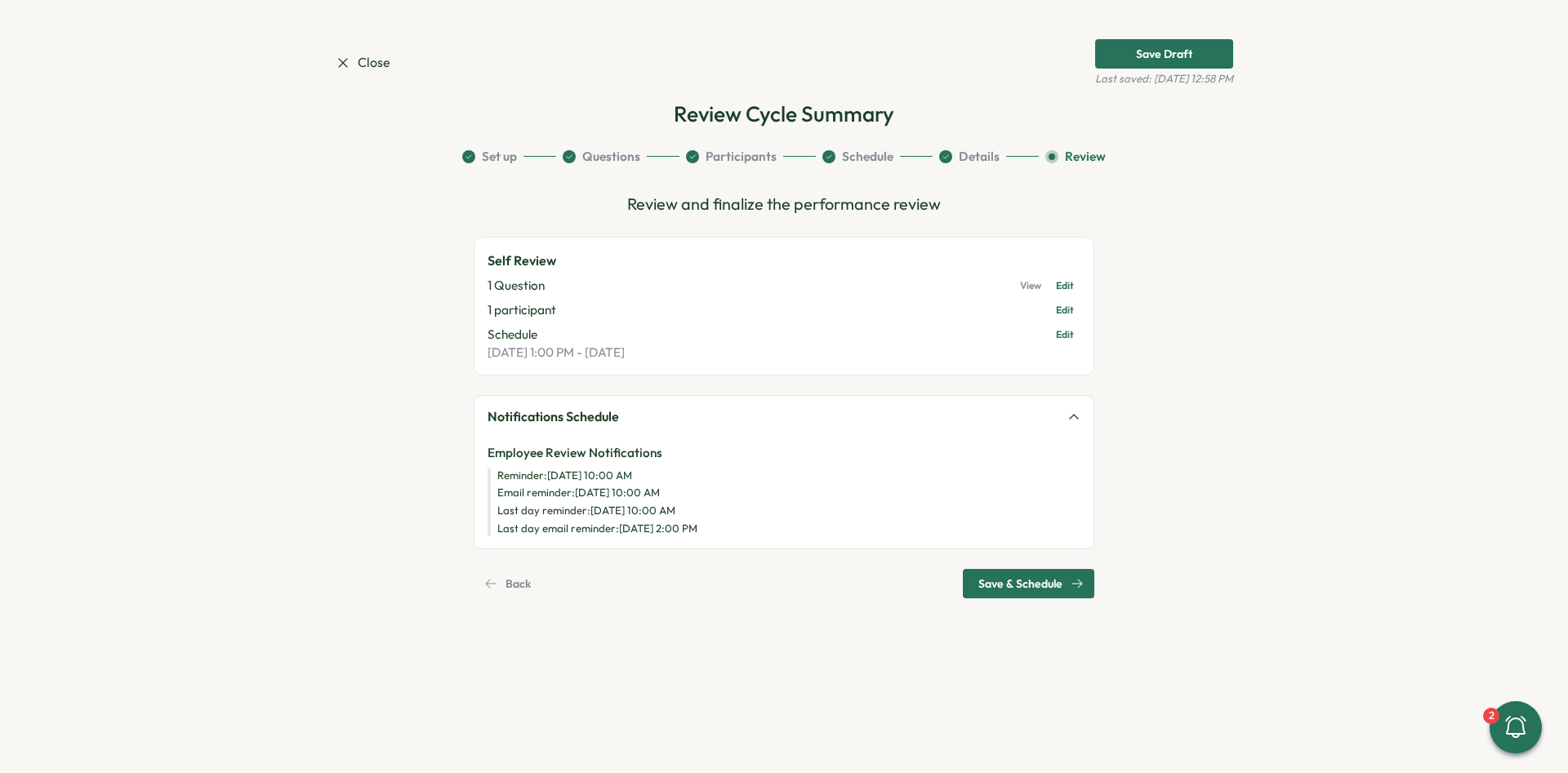
click at [1029, 421] on button "Notifications Schedule" at bounding box center [784, 416] width 619 height 41
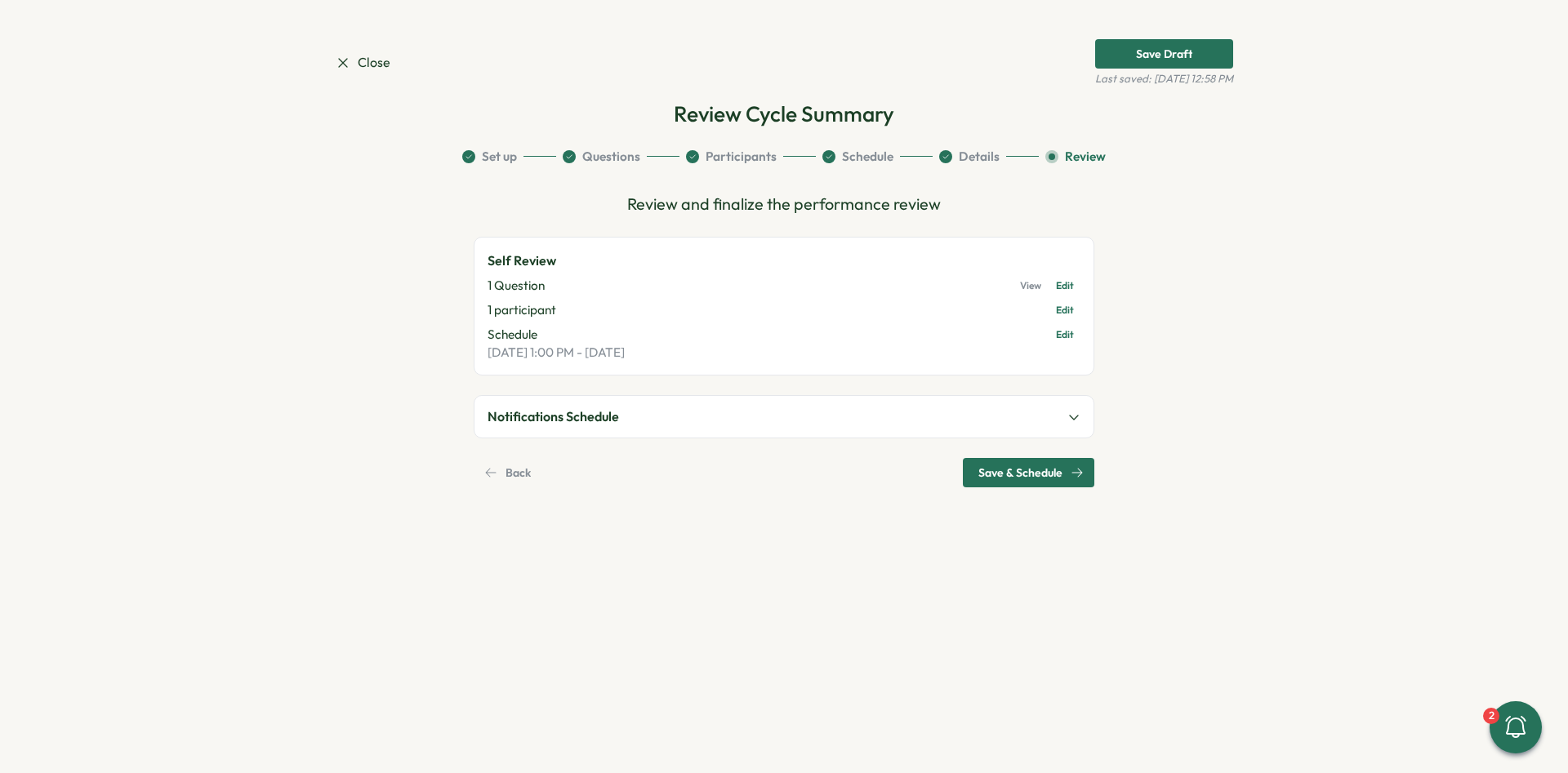
click at [1035, 467] on span "Save & Schedule" at bounding box center [1020, 472] width 84 height 27
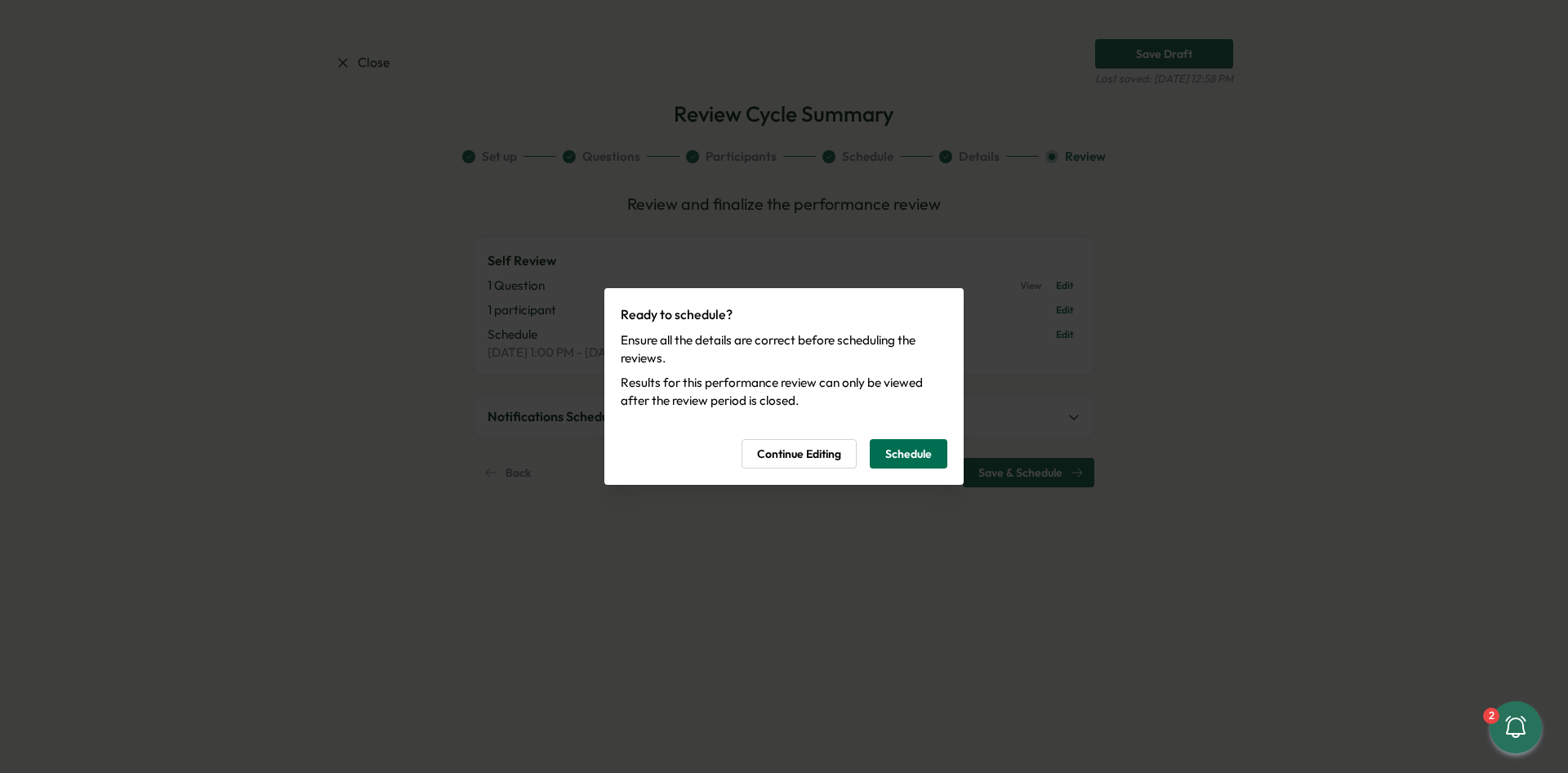
click at [908, 455] on span "Schedule" at bounding box center [908, 454] width 46 height 27
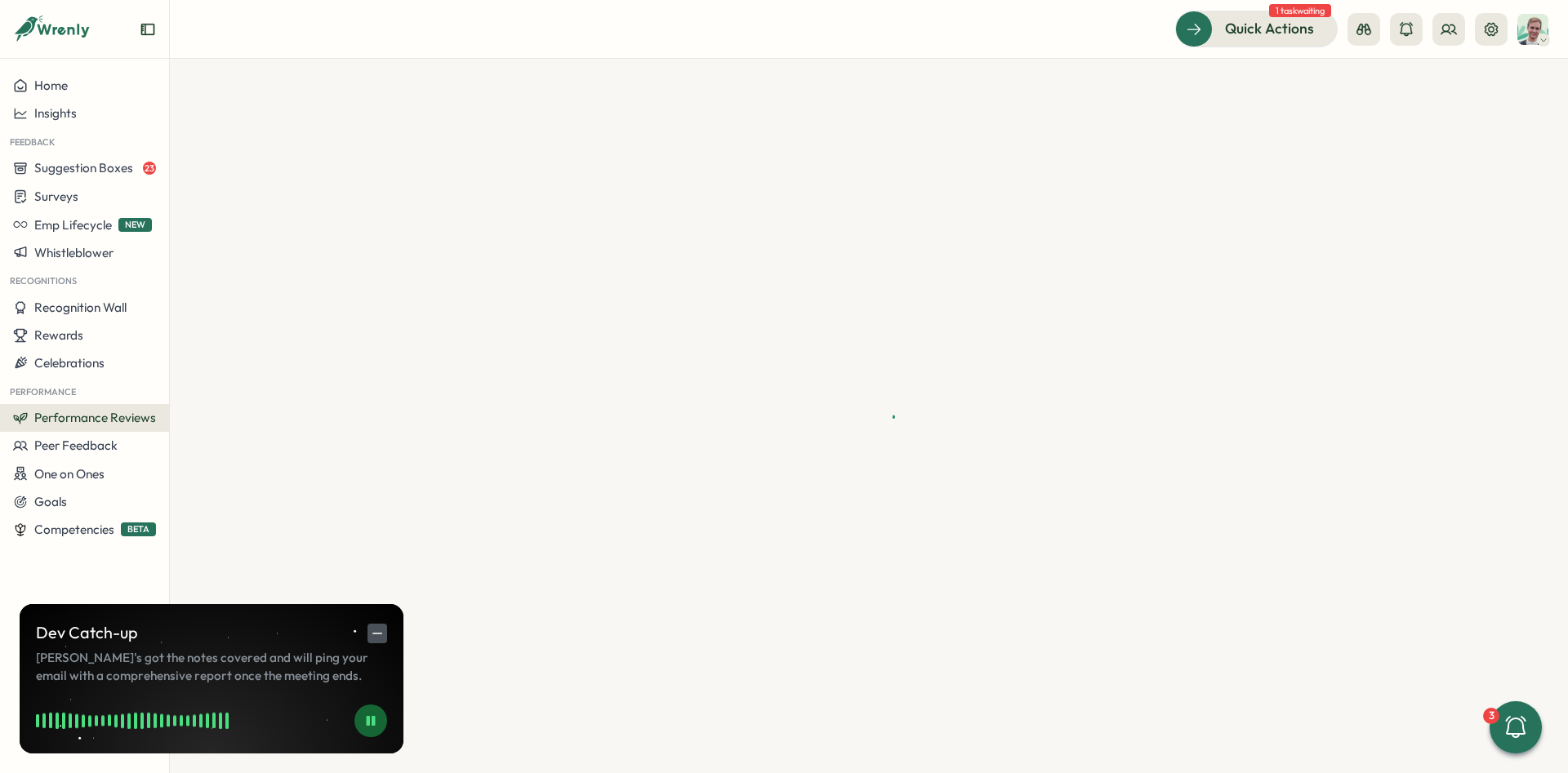
click at [377, 626] on icon "button" at bounding box center [377, 634] width 15 height 15
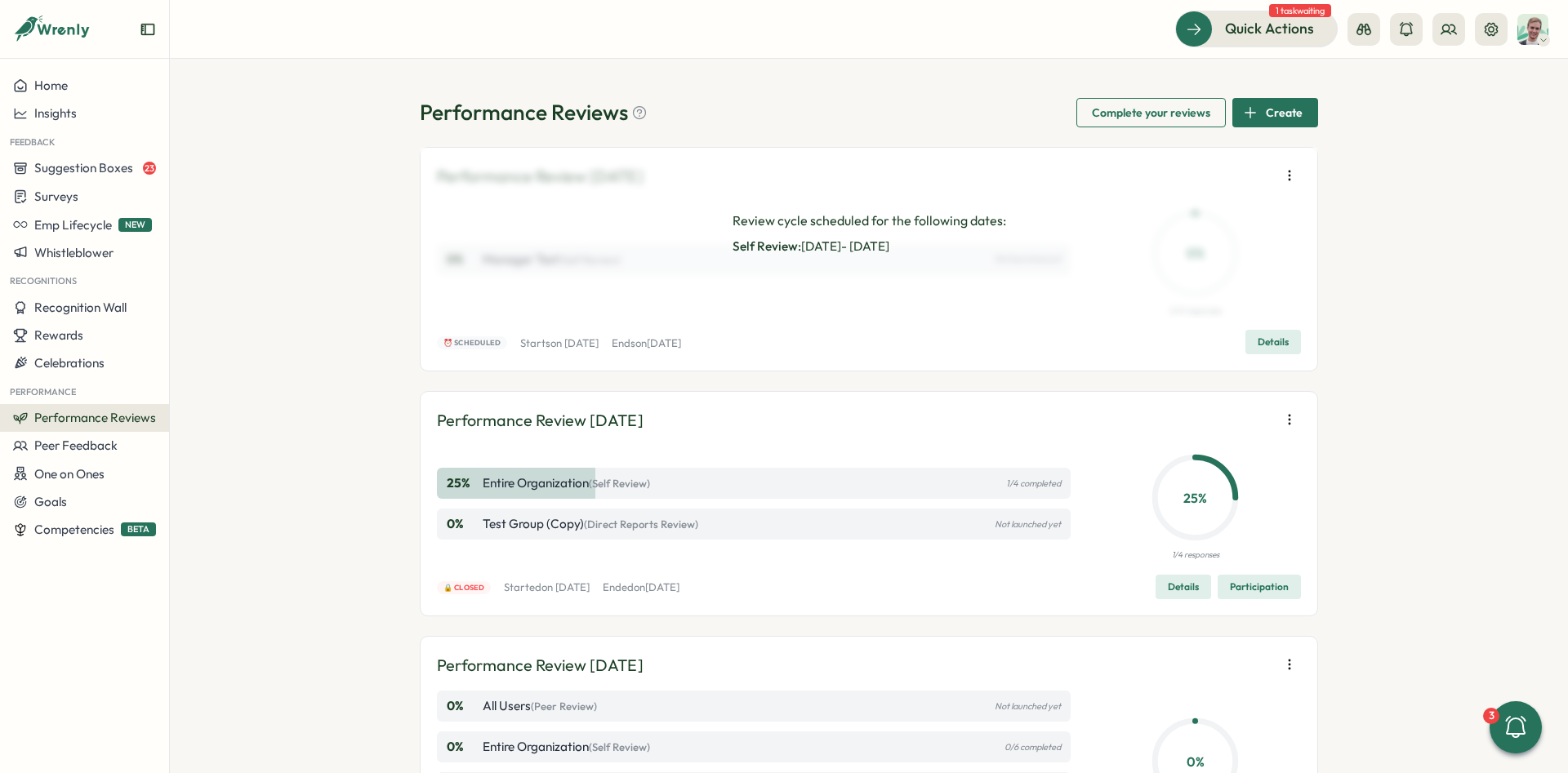
click at [1288, 171] on icon "button" at bounding box center [1290, 176] width 17 height 17
click at [1201, 266] on span "Launch next phase" at bounding box center [1187, 261] width 104 height 15
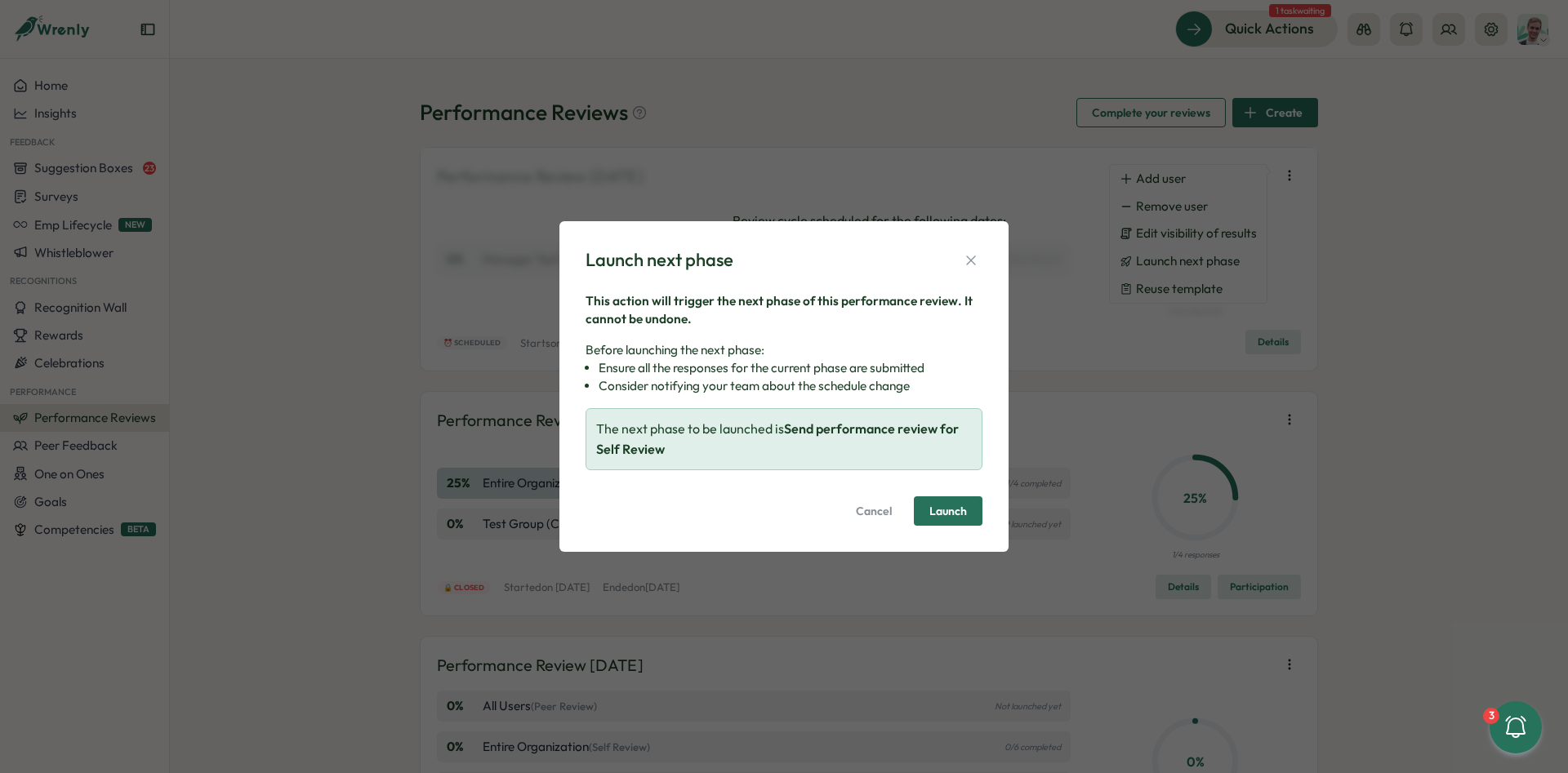
click at [947, 511] on span "Launch" at bounding box center [947, 511] width 37 height 12
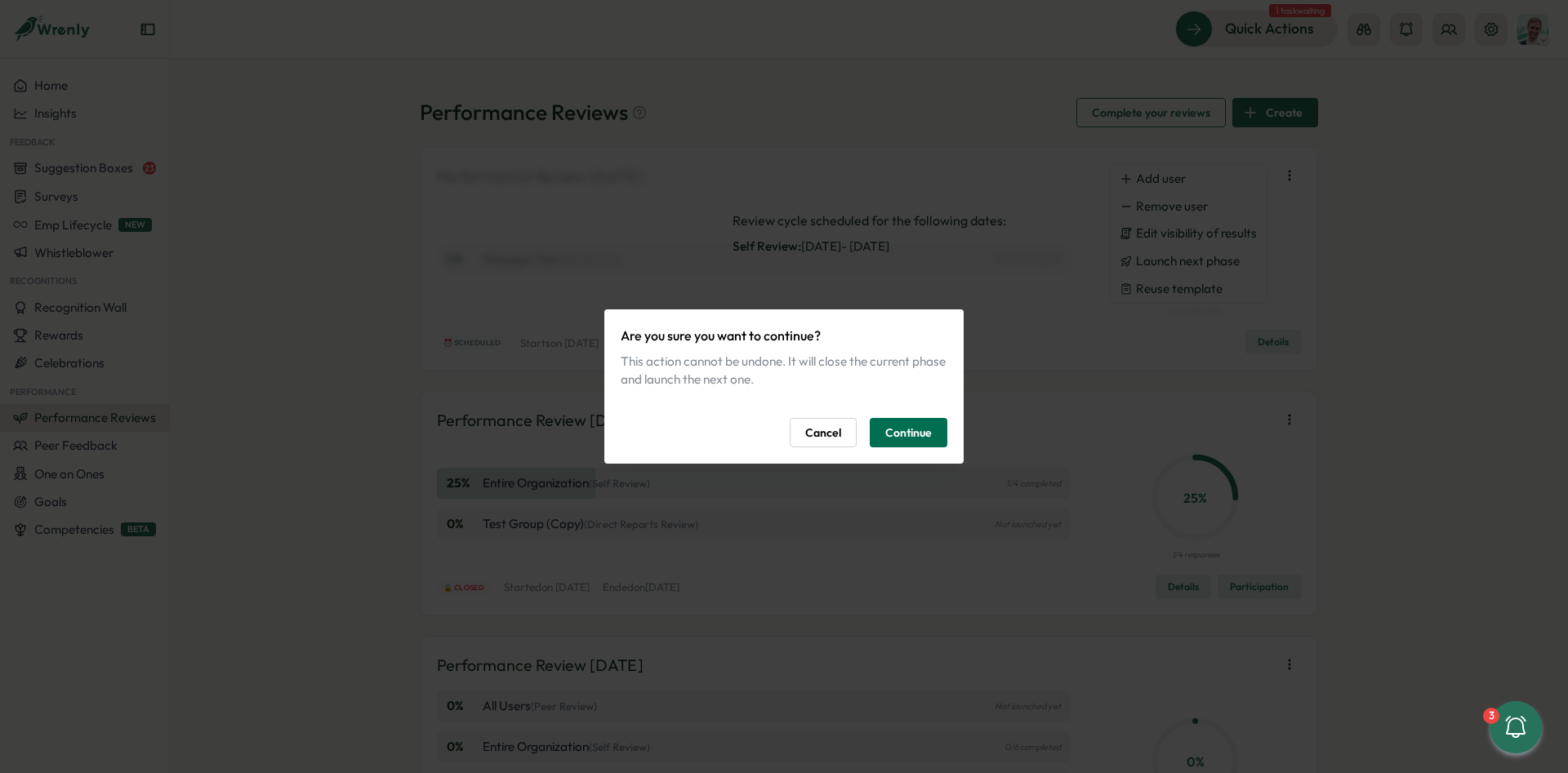
click at [930, 442] on span "Continue" at bounding box center [908, 432] width 46 height 27
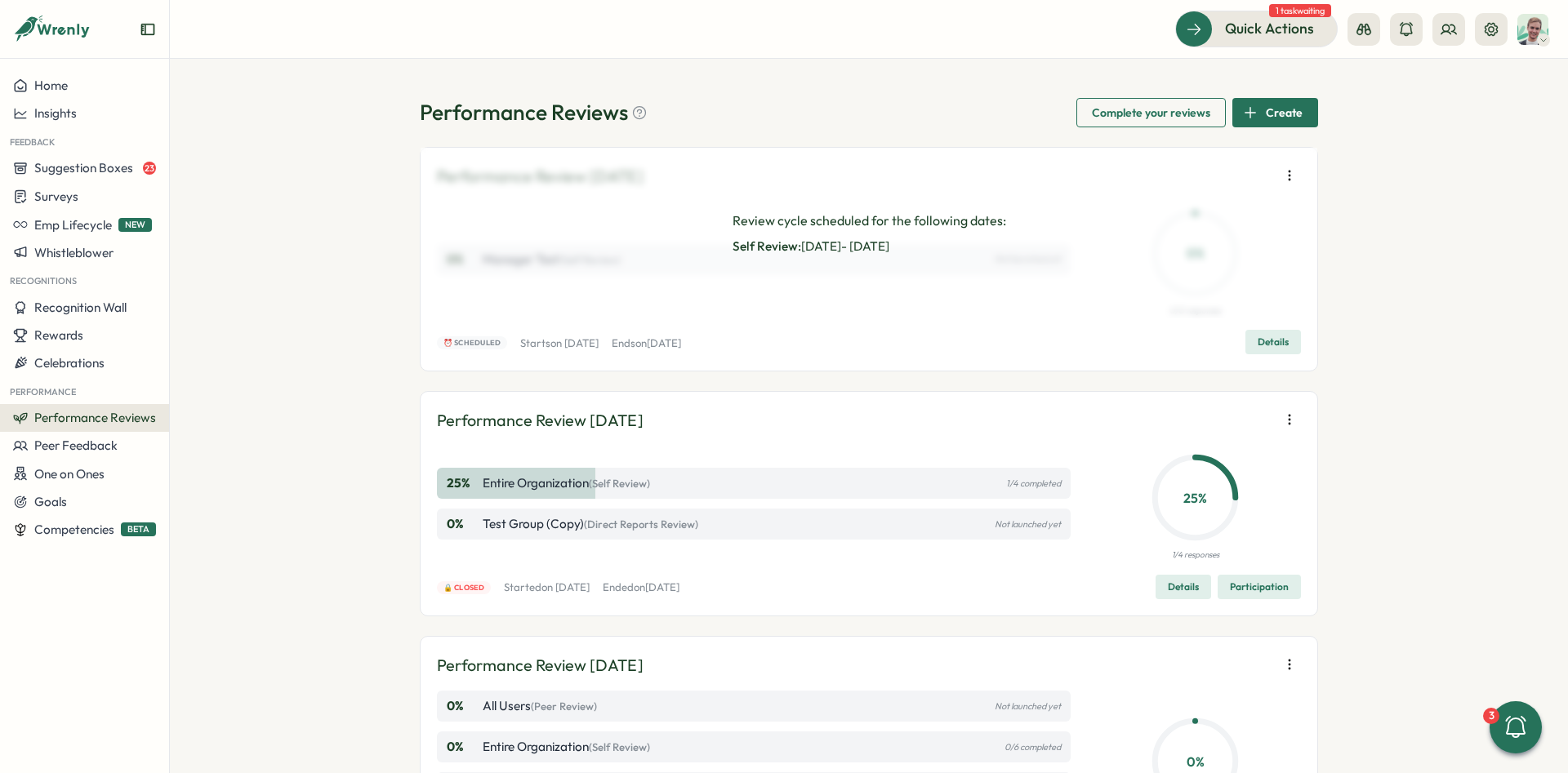
click at [366, 224] on div "Performance Reviews Complete your reviews Create Performance Review September 2…" at bounding box center [869, 416] width 1398 height 714
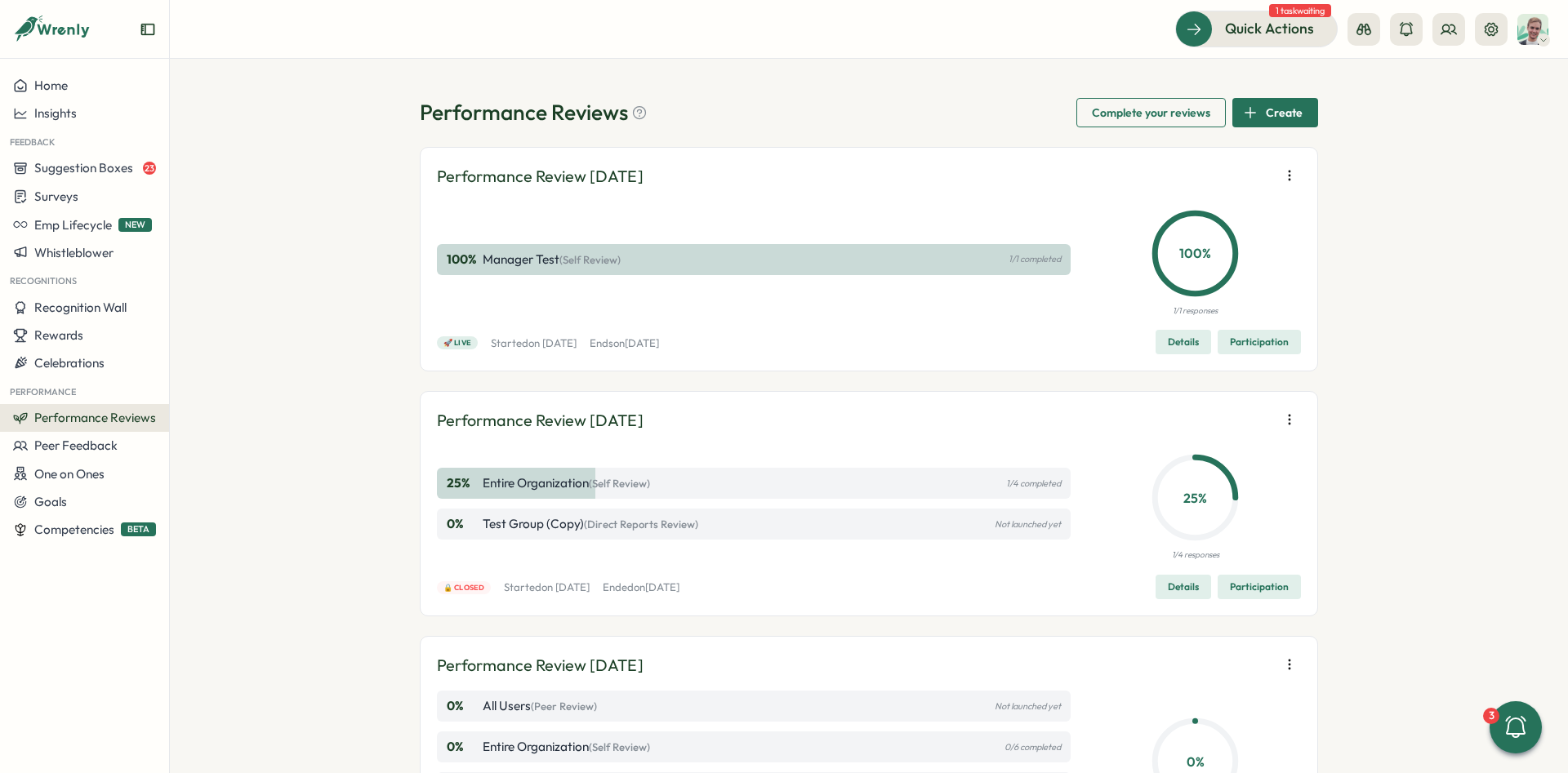
click at [1186, 344] on span "Details" at bounding box center [1183, 343] width 31 height 23
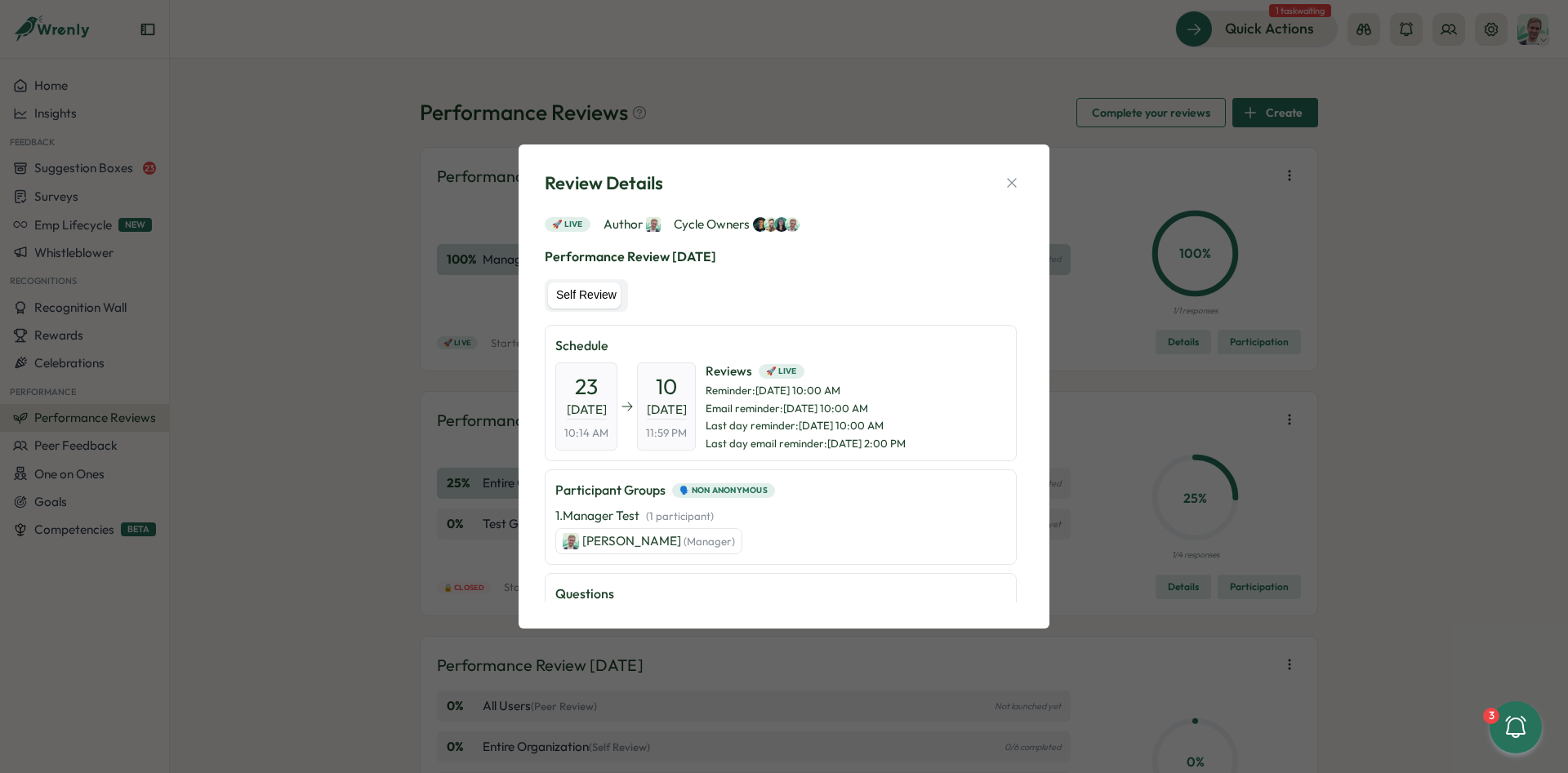
click at [1015, 182] on icon "button" at bounding box center [1012, 183] width 17 height 17
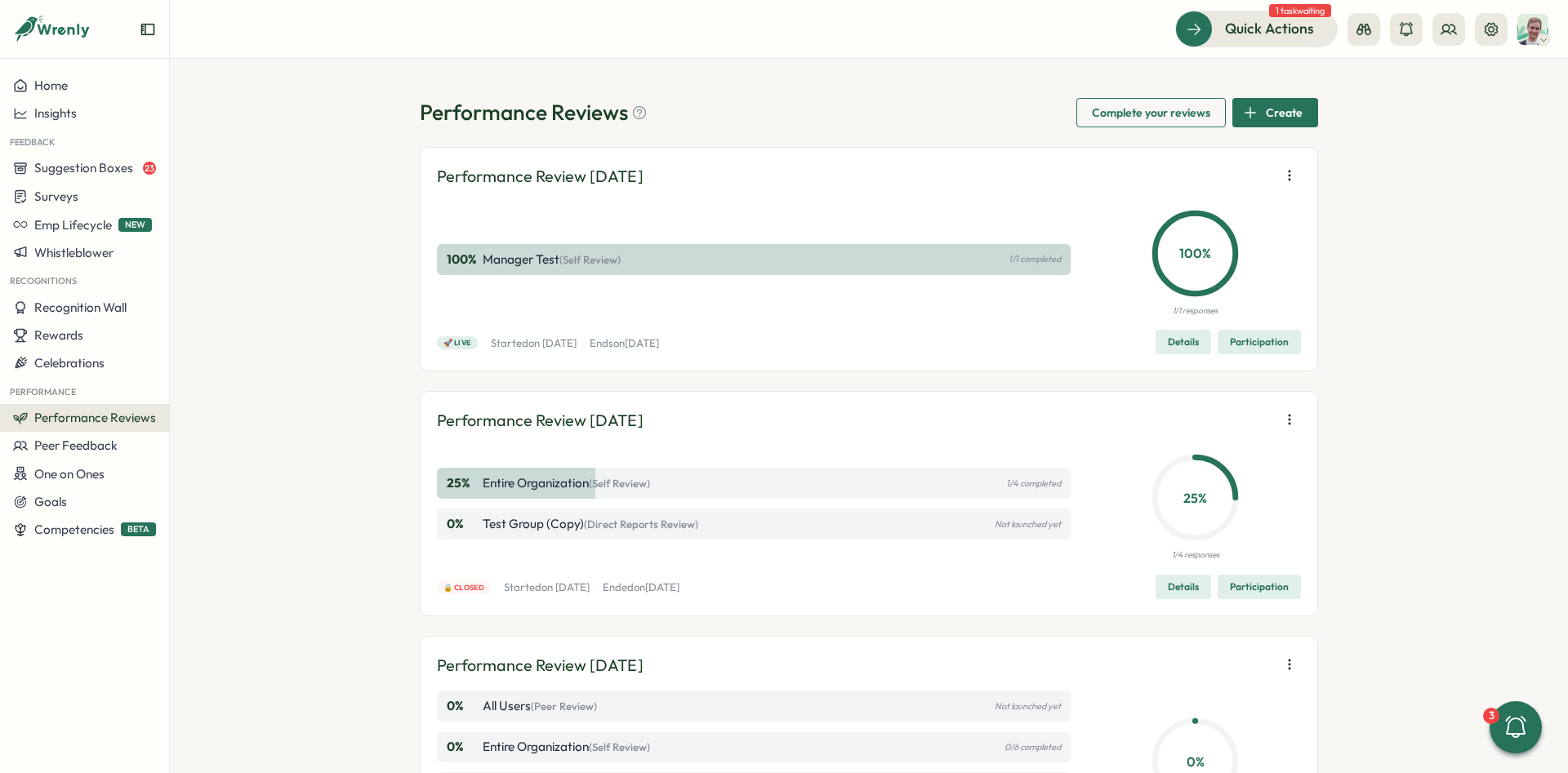
click at [1239, 335] on span "Participation" at bounding box center [1259, 343] width 59 height 23
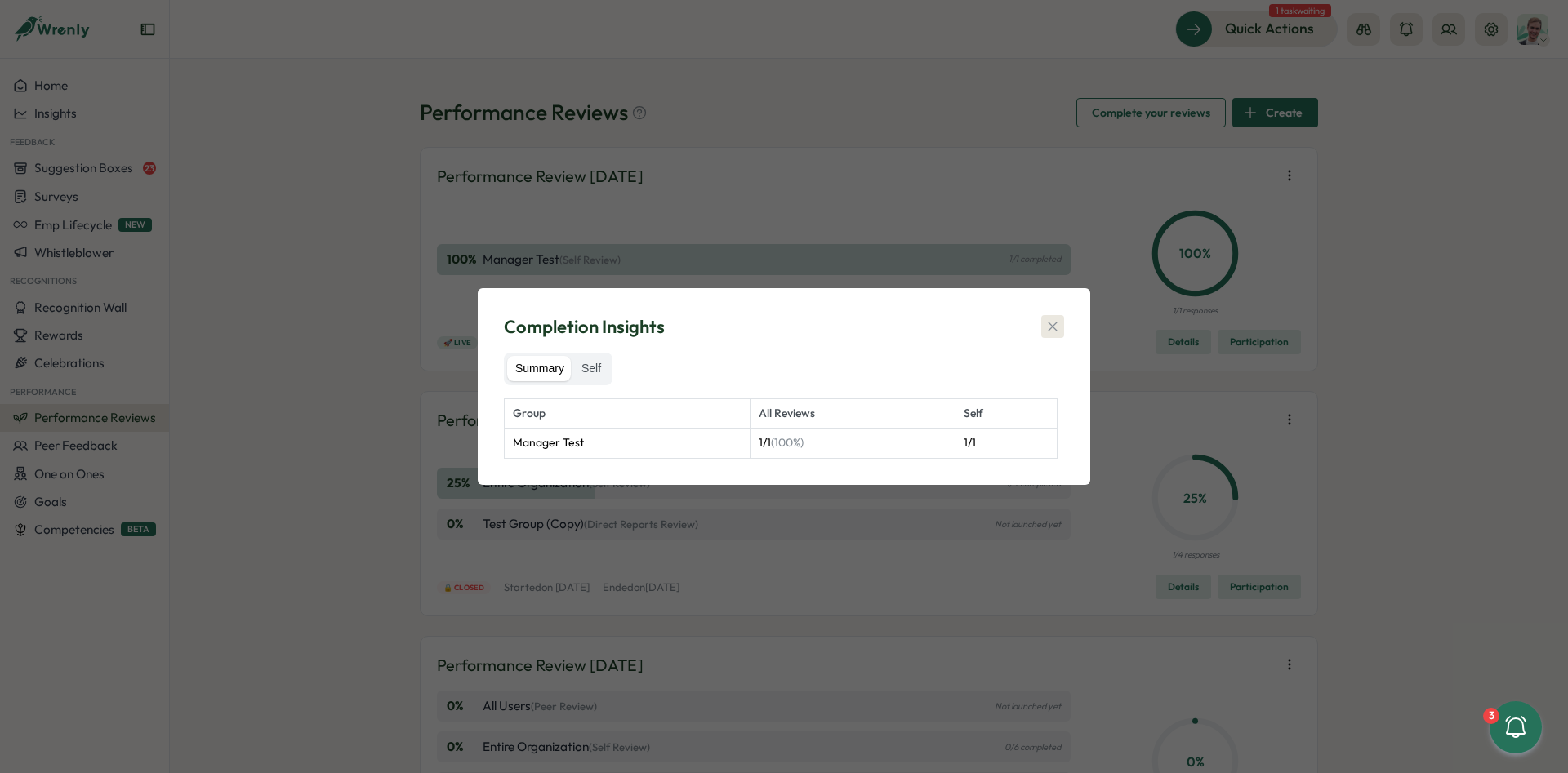
click at [1045, 328] on icon "button" at bounding box center [1053, 327] width 17 height 17
